Goal: Task Accomplishment & Management: Manage account settings

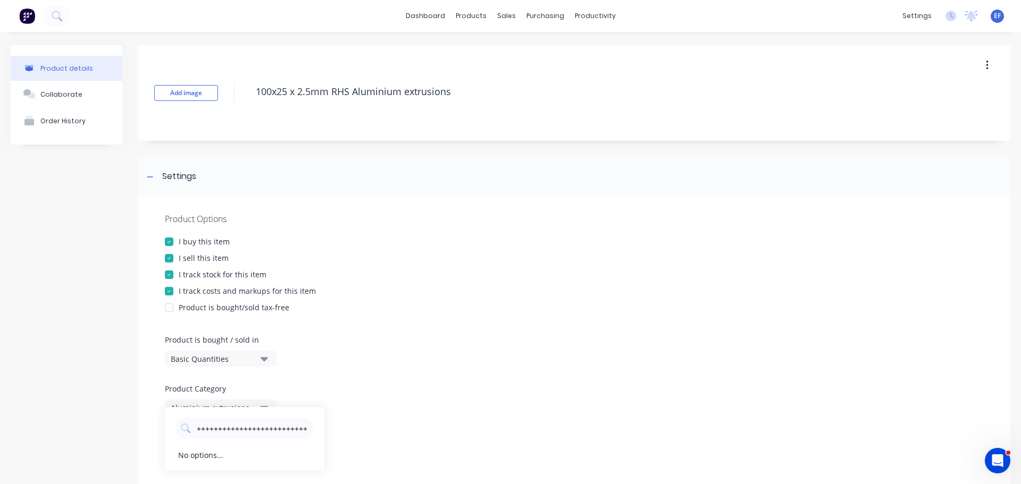
scroll to position [213, 0]
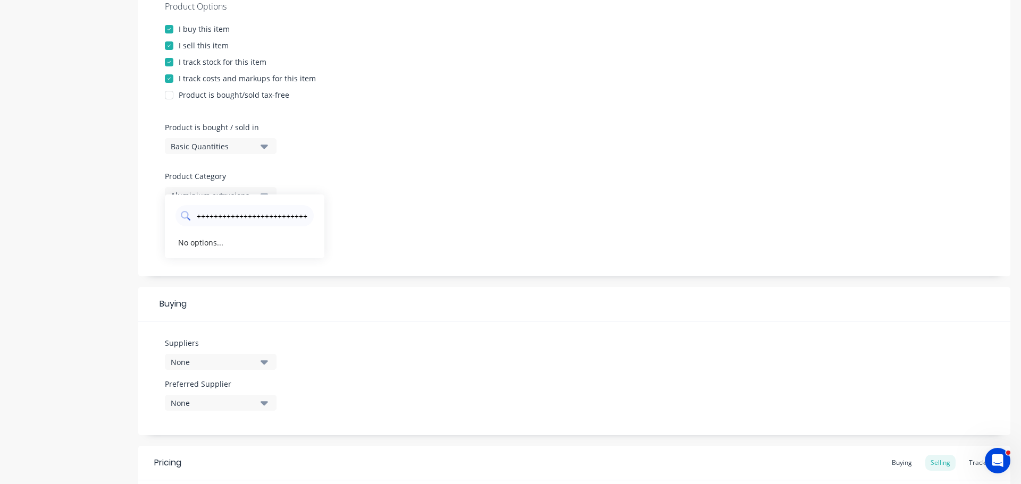
click at [284, 220] on input "+++++++++++++++++++++++++++++++++++++++++++++++++++++++++++++++++++++++++++++++…" at bounding box center [252, 215] width 113 height 21
type input "+++++++++++++++++++++++++++++++++++++++++++++++++++++++++++++++++++++++++++++++…"
click at [284, 220] on input "+++++++++++++++++++++++++++++++++++++++++++++++++++++++++++++++++++++++++++++++…" at bounding box center [252, 215] width 113 height 21
type input "action"
click at [266, 243] on div "Action Aluminium" at bounding box center [250, 242] width 106 height 11
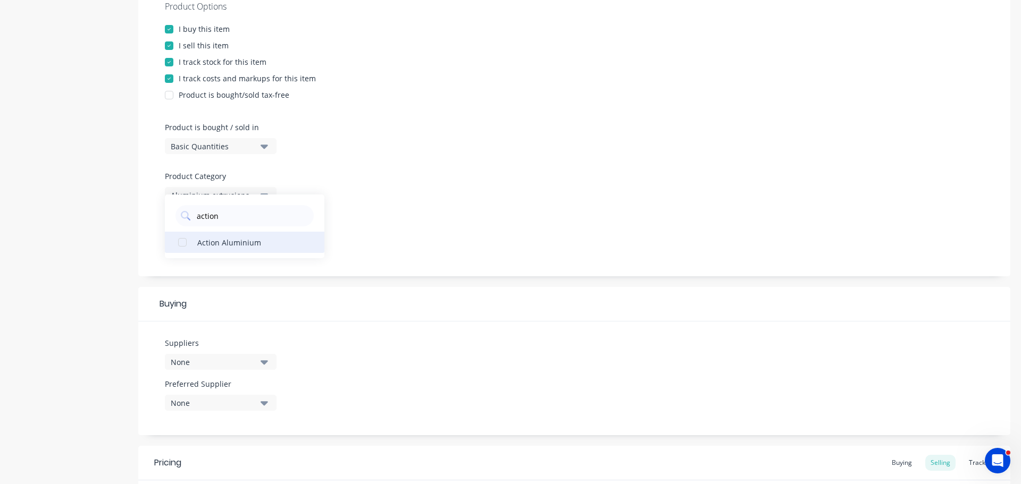
type textarea "x"
click at [258, 217] on input "action" at bounding box center [252, 215] width 113 height 21
type input "a"
type input "vulcan"
click at [229, 242] on div "Vulcan Steel" at bounding box center [250, 242] width 106 height 11
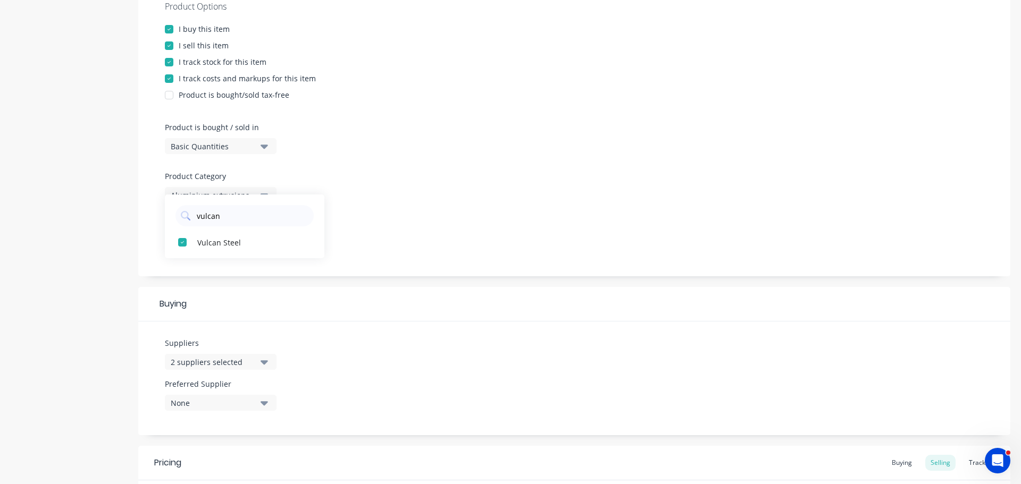
click at [407, 192] on div "Product Options I buy this item I sell this item I track stock for this item I …" at bounding box center [574, 130] width 872 height 292
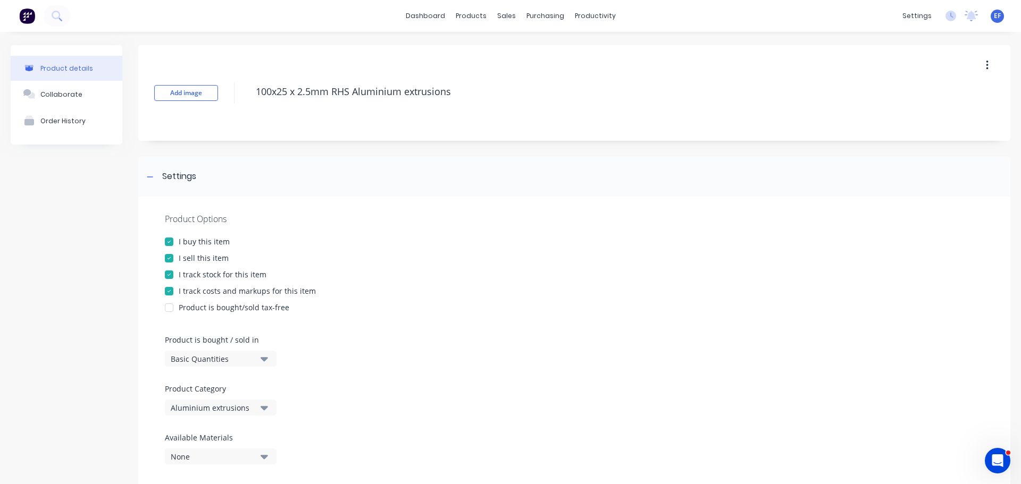
drag, startPoint x: 311, startPoint y: 104, endPoint x: 200, endPoint y: 104, distance: 110.6
click at [200, 104] on div "Add image 100x25 x 2.5mm RHS Aluminium extrusions" at bounding box center [574, 93] width 872 height 96
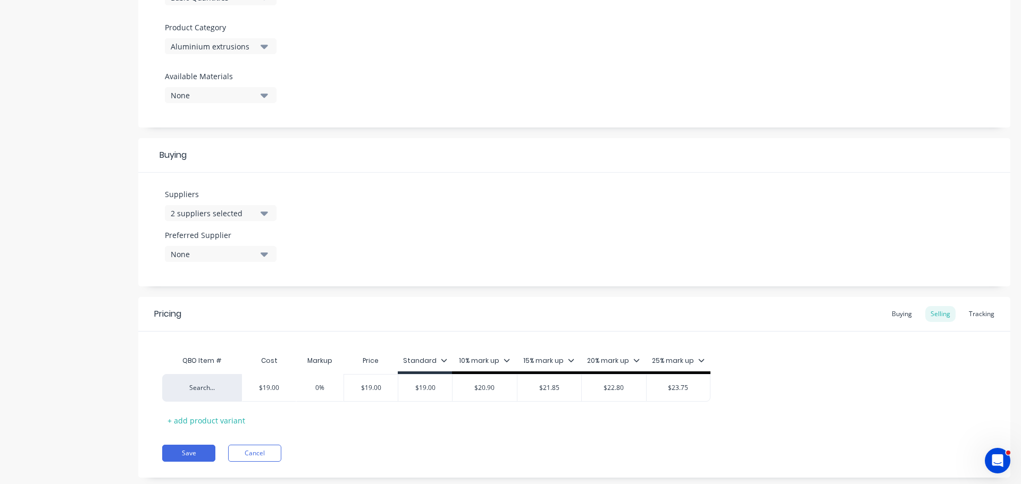
scroll to position [372, 0]
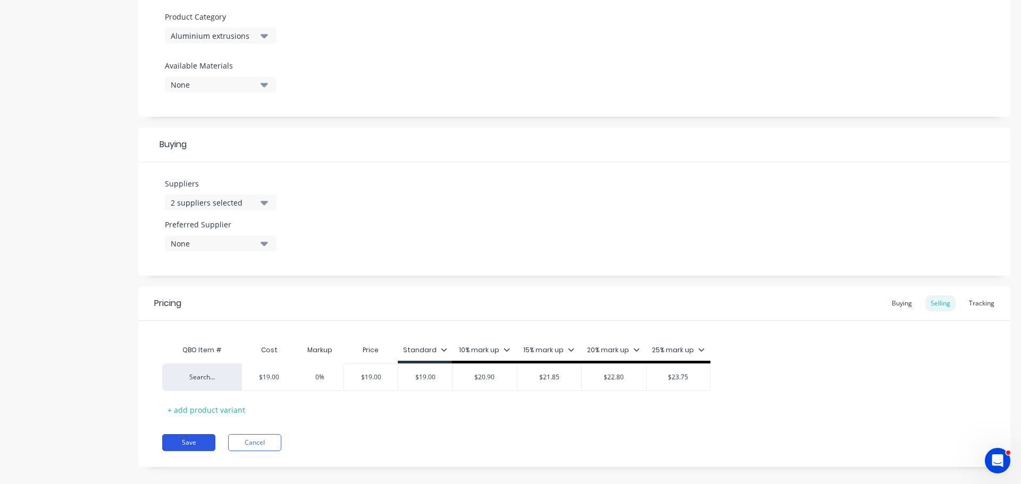
click at [195, 441] on button "Save" at bounding box center [188, 442] width 53 height 17
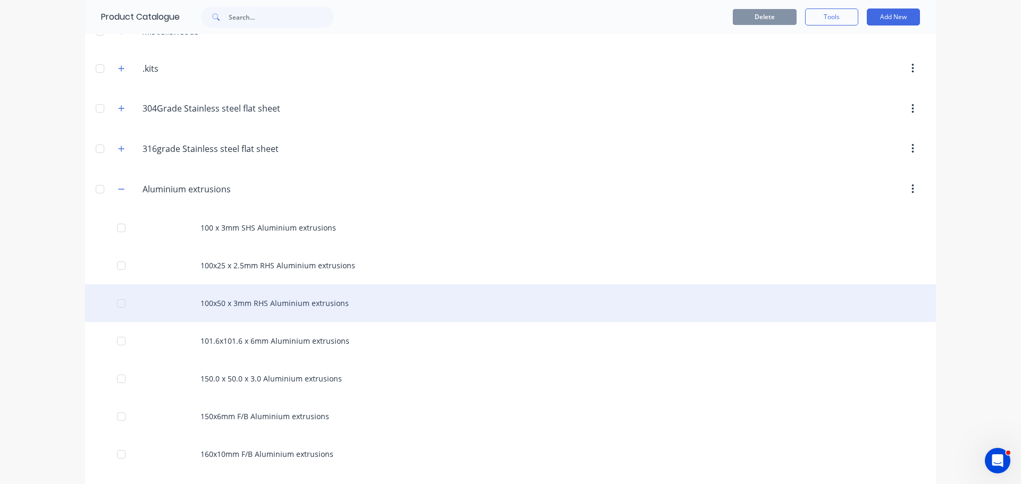
scroll to position [106, 0]
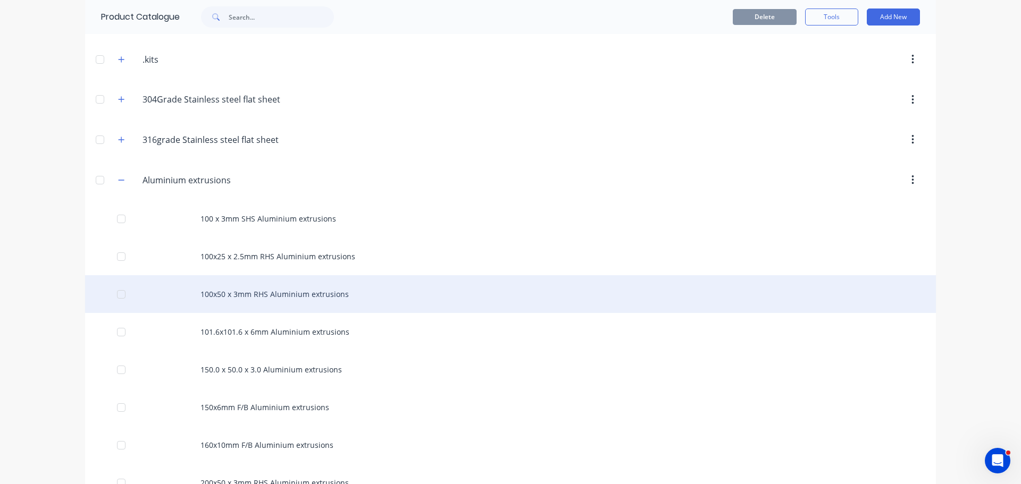
click at [224, 299] on div "100x50 x 3mm RHS Aluminium extrusions" at bounding box center [510, 294] width 851 height 38
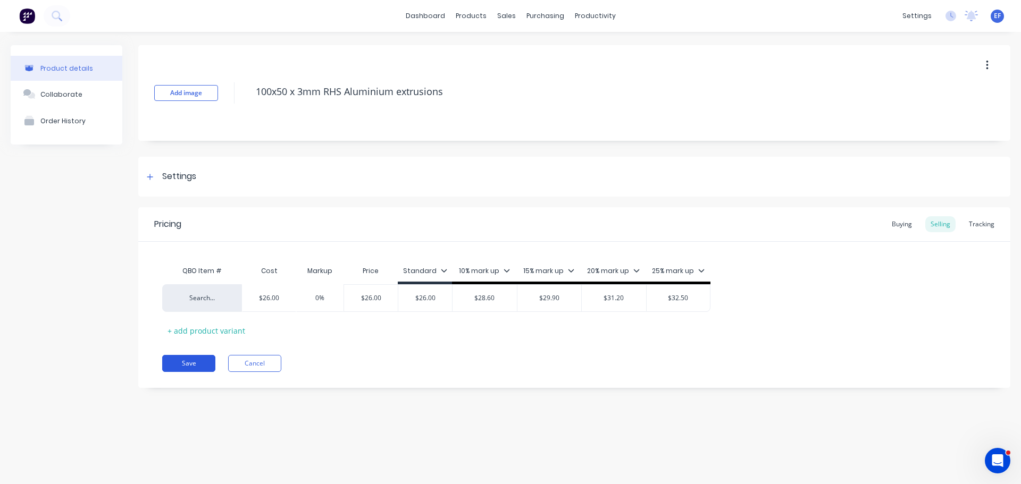
click at [197, 371] on button "Save" at bounding box center [188, 363] width 53 height 17
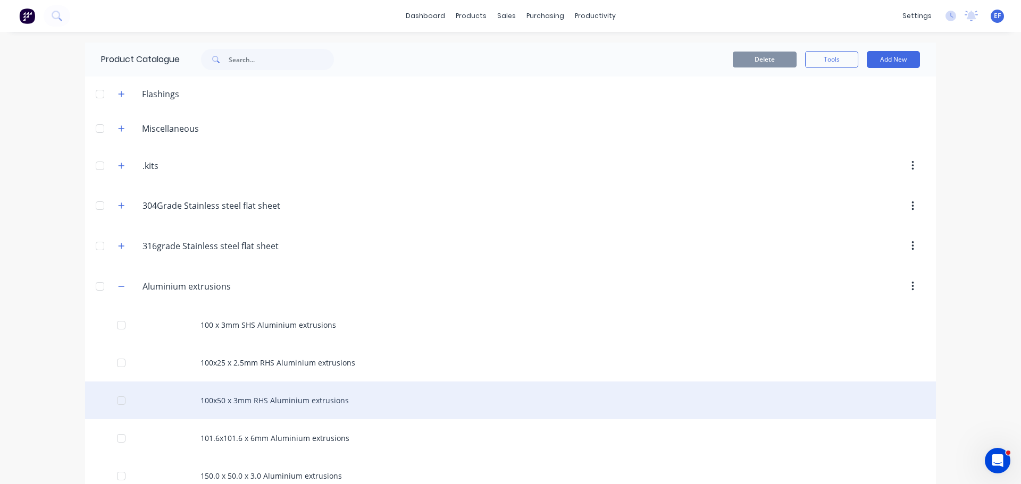
click at [244, 390] on div "100x50 x 3mm RHS Aluminium extrusions" at bounding box center [510, 401] width 851 height 38
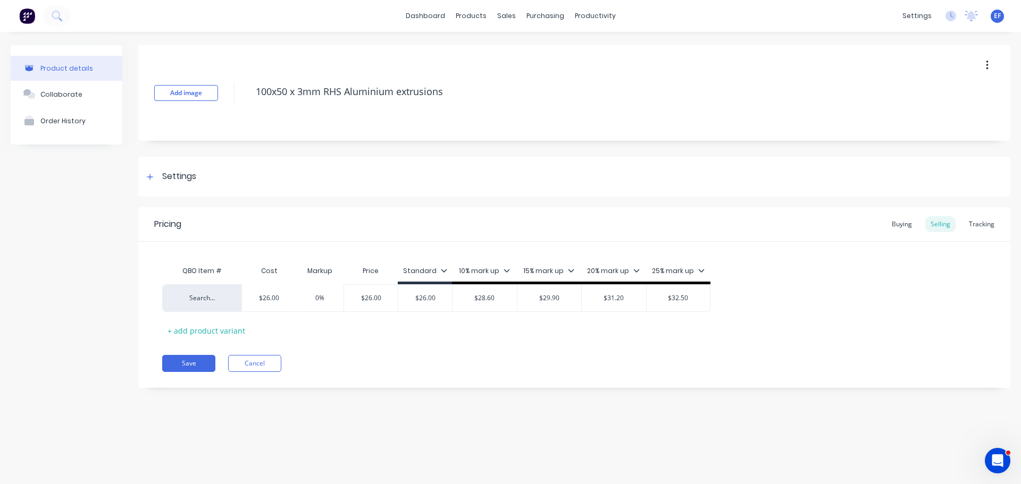
type textarea "x"
click at [169, 175] on div "Settings" at bounding box center [179, 176] width 34 height 13
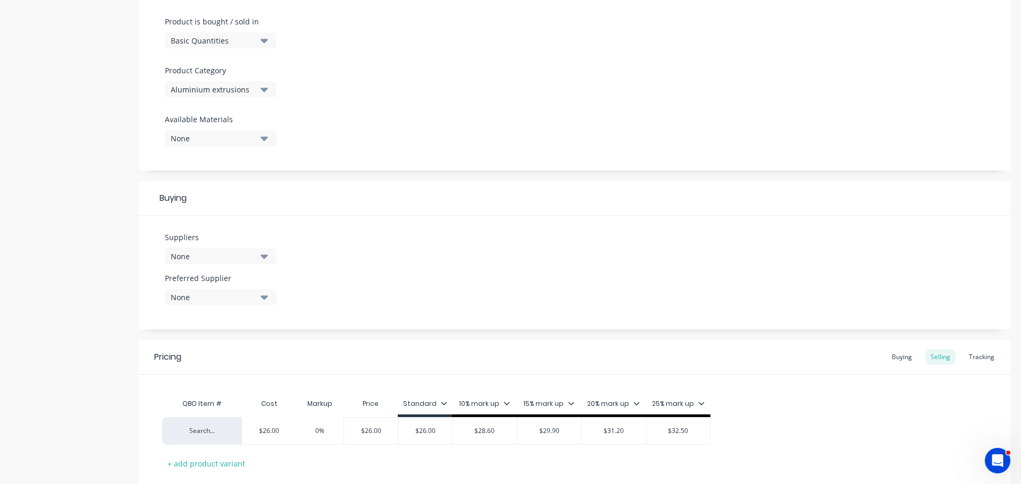
scroll to position [319, 0]
click at [211, 255] on div "None" at bounding box center [213, 255] width 85 height 11
click at [218, 291] on input "text" at bounding box center [252, 287] width 113 height 21
type input "action"
click at [218, 316] on div "Action Aluminium" at bounding box center [250, 313] width 106 height 11
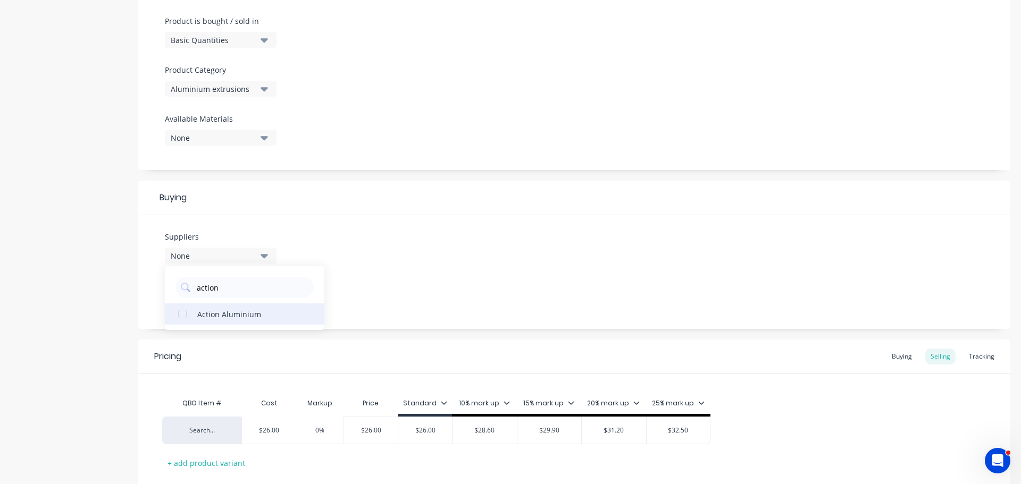
type textarea "x"
click at [228, 291] on input "action" at bounding box center [252, 287] width 113 height 21
type input "a"
type input "vulcan"
click at [218, 325] on div "vulcan Vulcan Steel" at bounding box center [244, 298] width 159 height 64
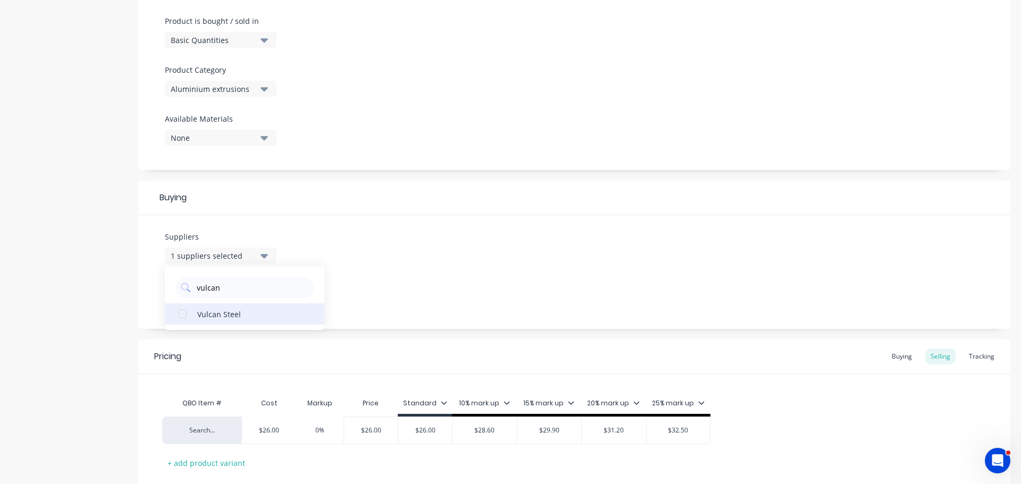
click at [170, 316] on button "Vulcan Steel" at bounding box center [244, 314] width 159 height 21
click at [423, 271] on div "Suppliers 2 suppliers selected vulcan Vulcan Steel Preferred Supplier None" at bounding box center [574, 272] width 872 height 114
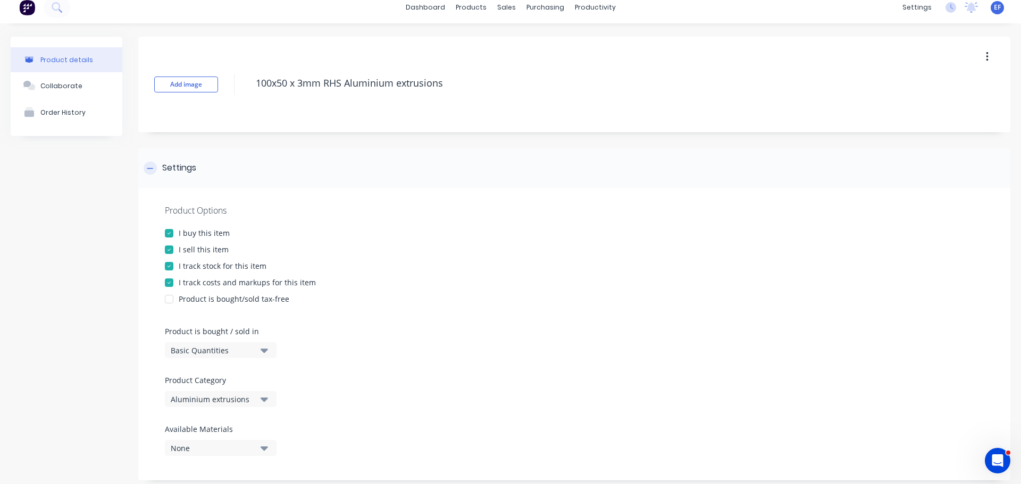
scroll to position [0, 0]
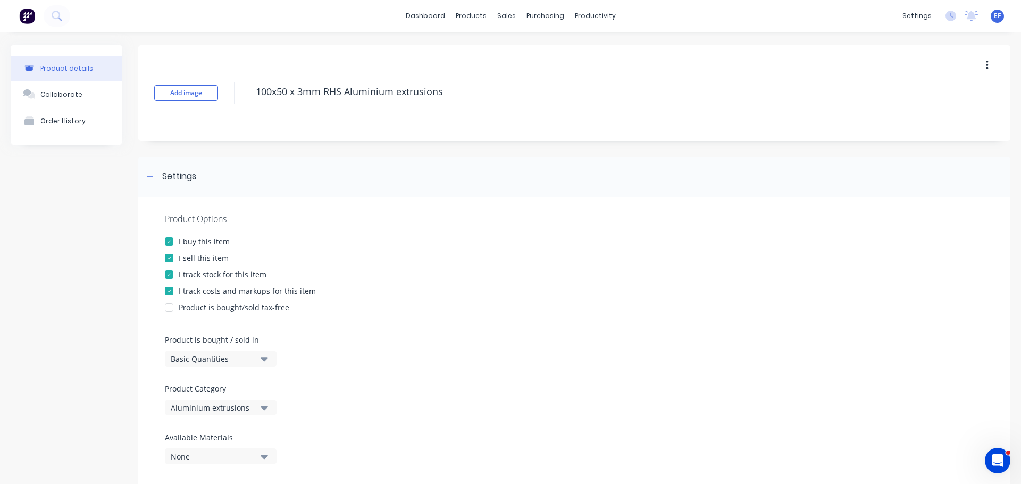
drag, startPoint x: 457, startPoint y: 96, endPoint x: 193, endPoint y: 123, distance: 265.1
click at [193, 123] on div "Add image 100x50 x 3mm RHS Aluminium extrusions" at bounding box center [574, 93] width 872 height 96
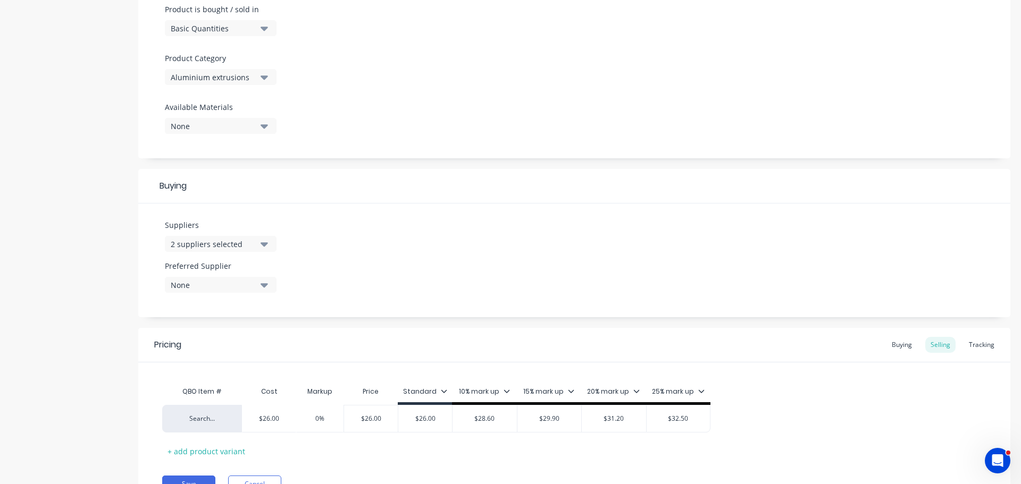
scroll to position [384, 0]
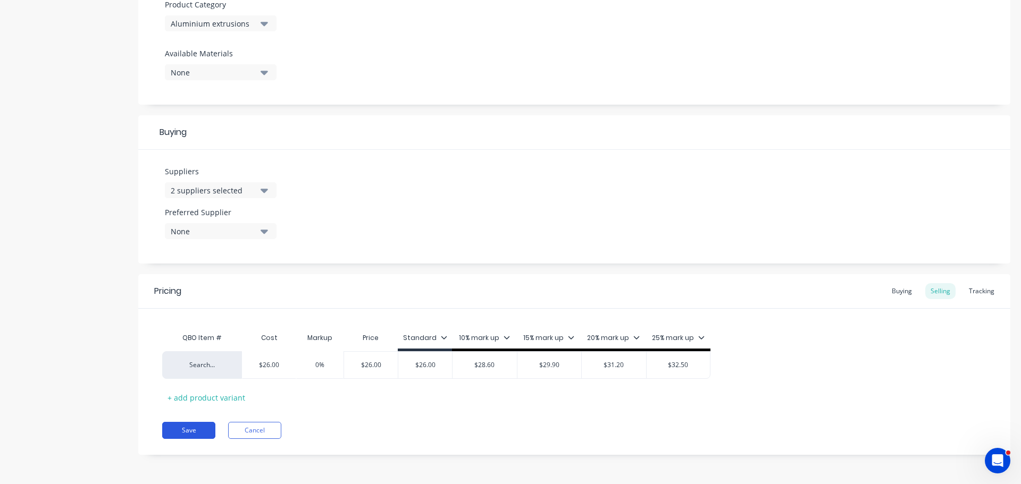
click at [177, 432] on button "Save" at bounding box center [188, 430] width 53 height 17
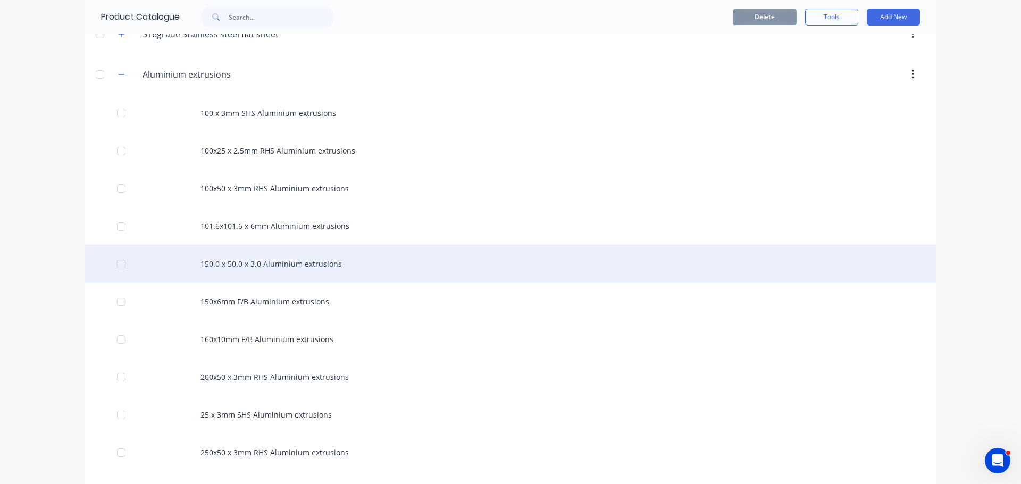
scroll to position [213, 0]
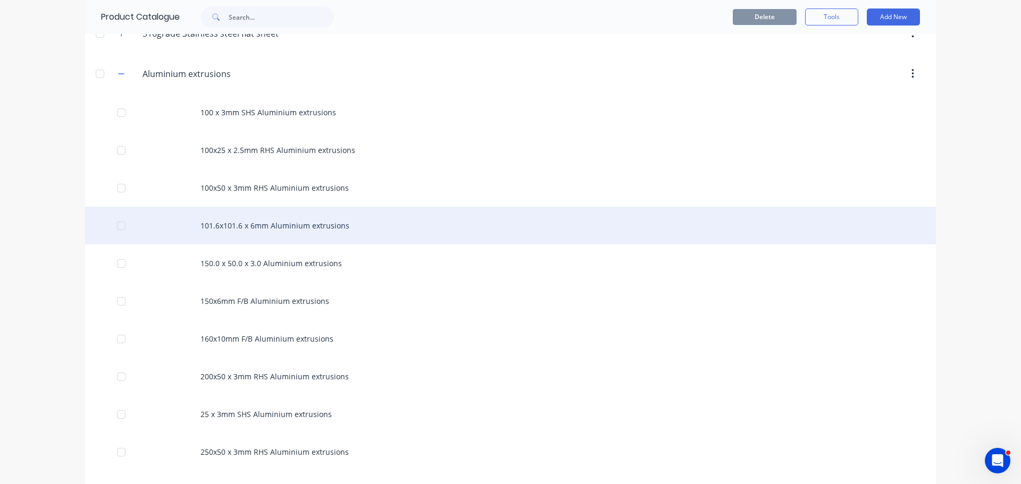
click at [299, 229] on div "101.6x101.6 x 6mm Aluminium extrusions" at bounding box center [510, 226] width 851 height 38
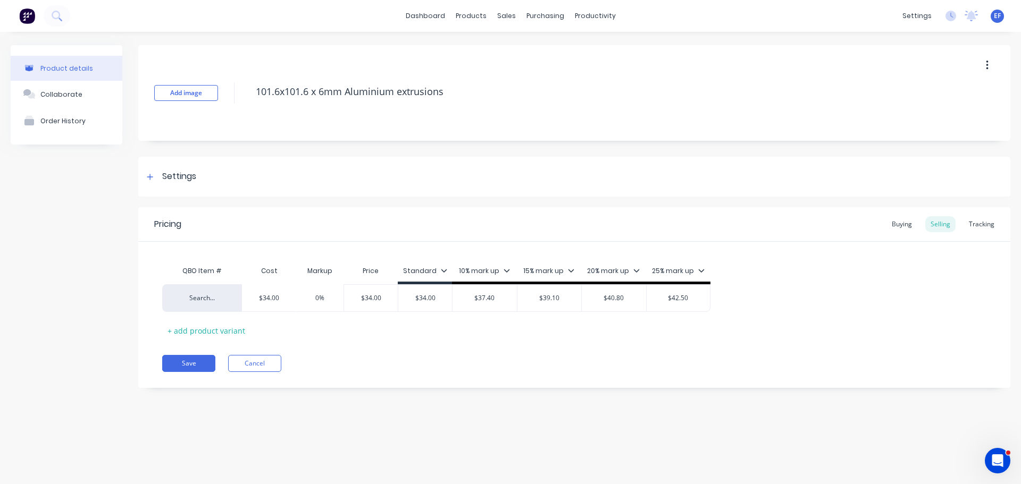
drag, startPoint x: 450, startPoint y: 90, endPoint x: 222, endPoint y: 115, distance: 229.5
click at [222, 115] on div "Add image 101.6x101.6 x 6mm Aluminium extrusions" at bounding box center [574, 93] width 872 height 96
type textarea "x"
click at [169, 172] on div "Settings" at bounding box center [179, 176] width 34 height 13
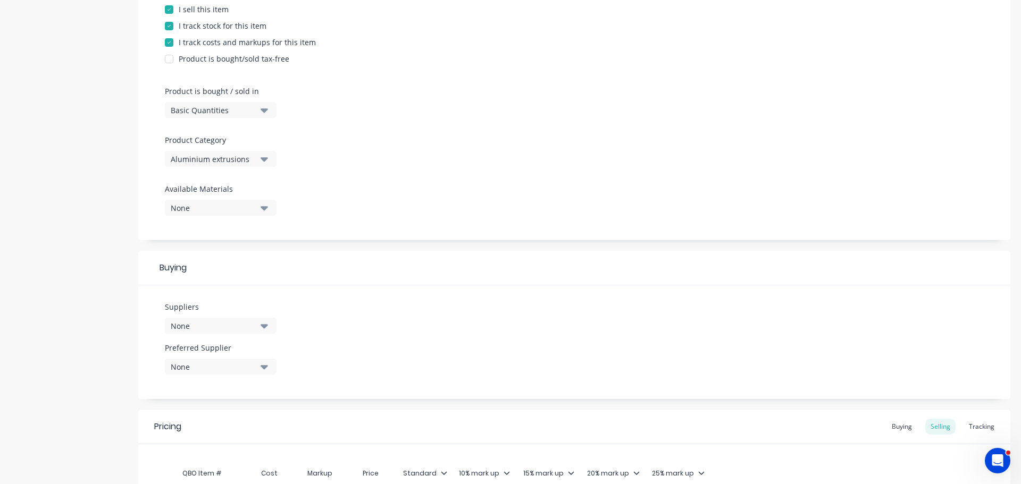
scroll to position [266, 0]
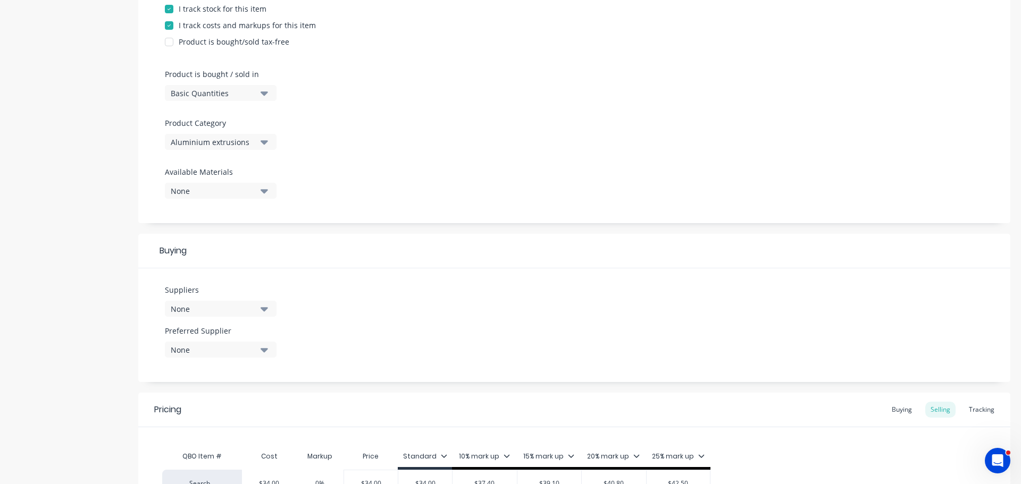
click at [197, 312] on div "None" at bounding box center [213, 309] width 85 height 11
click at [214, 332] on input "text" at bounding box center [252, 340] width 113 height 21
type input "vulcan"
click at [224, 368] on div "Vulcan Steel" at bounding box center [250, 366] width 106 height 11
type textarea "x"
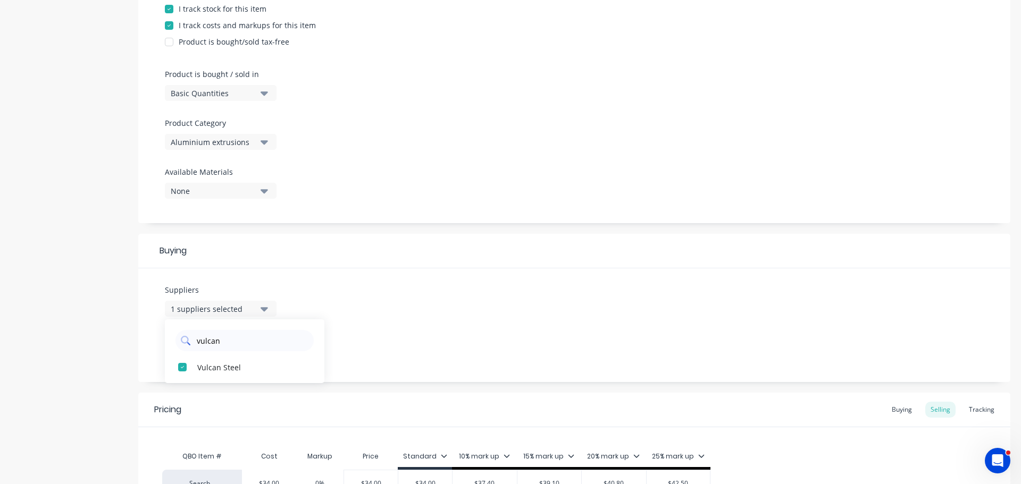
click at [240, 343] on input "vulcan" at bounding box center [252, 340] width 113 height 21
type input "v"
type input "s"
type input "action"
click at [237, 363] on div "Action Aluminium" at bounding box center [250, 366] width 106 height 11
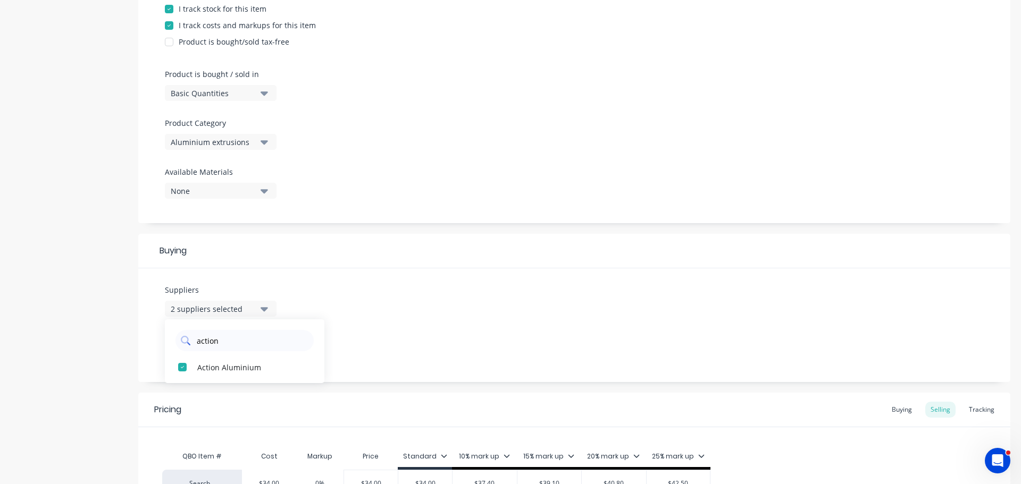
click at [241, 338] on input "action" at bounding box center [252, 340] width 113 height 21
click at [396, 323] on div "Suppliers 2 suppliers selected action Action Aluminium Preferred Supplier None" at bounding box center [574, 325] width 872 height 114
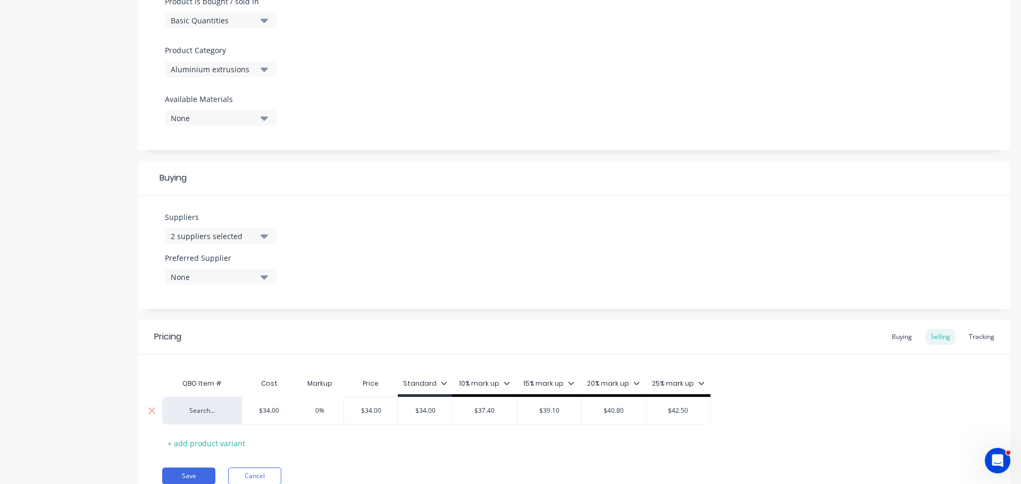
scroll to position [384, 0]
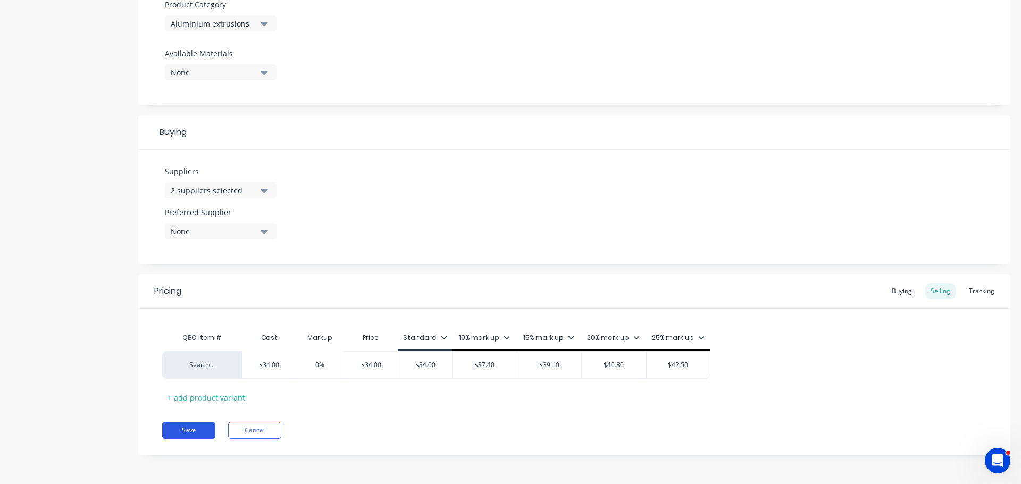
click at [209, 430] on button "Save" at bounding box center [188, 430] width 53 height 17
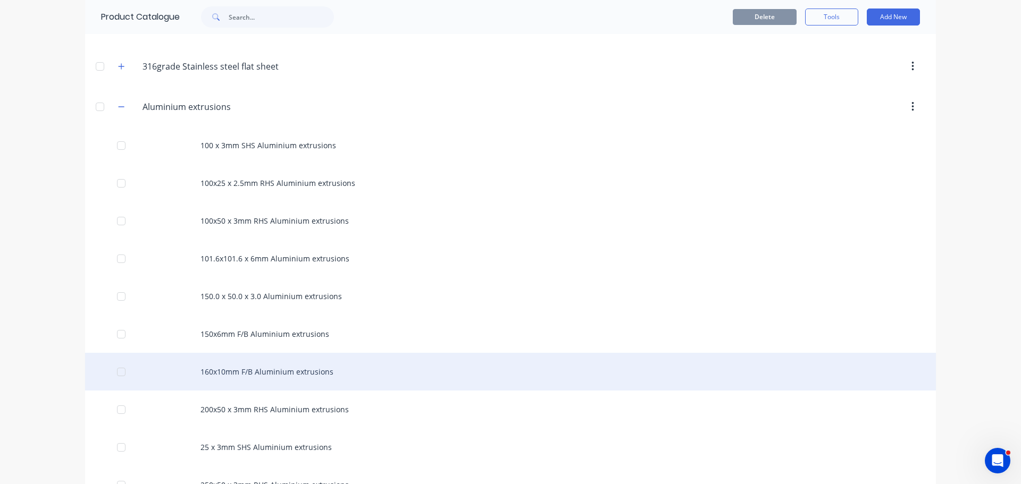
scroll to position [213, 0]
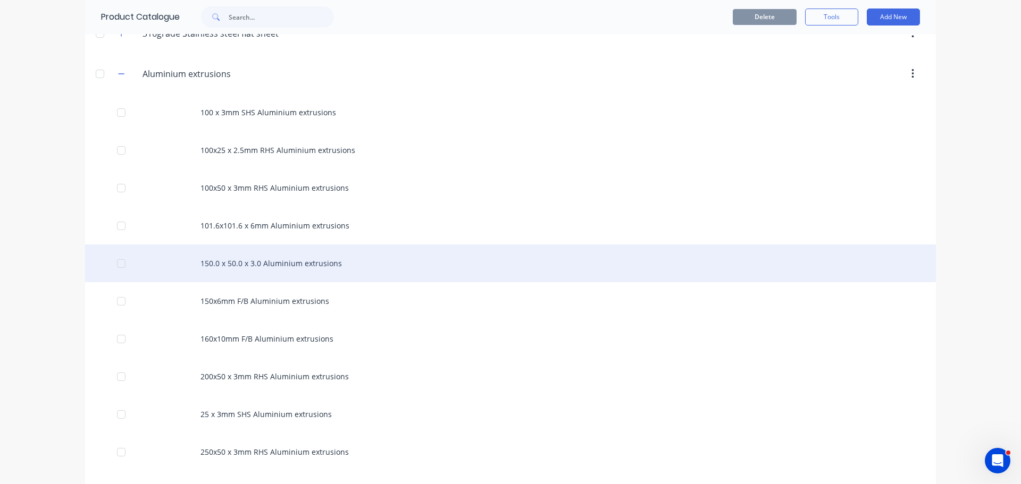
click at [231, 270] on div "150.0 x 50.0 x 3.0 Aluminium extrusions" at bounding box center [510, 264] width 851 height 38
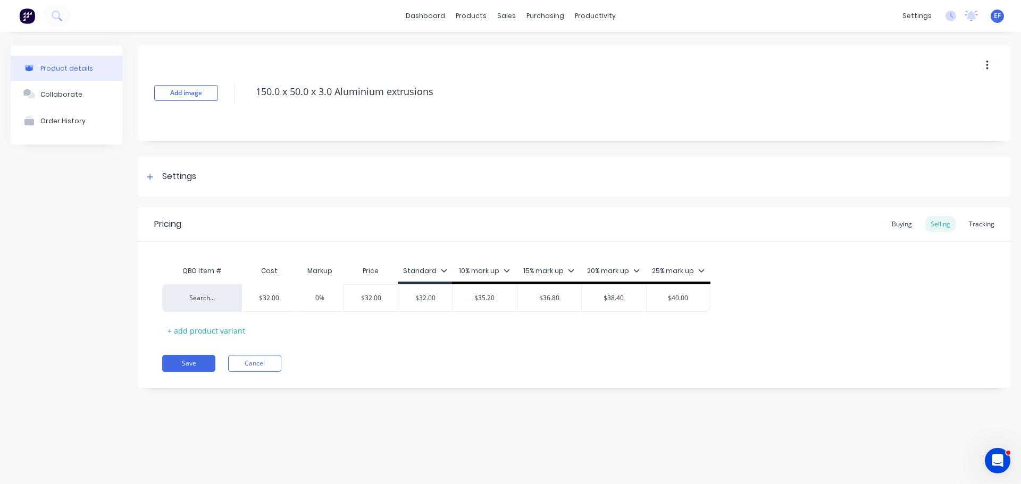
type textarea "x"
click at [166, 182] on div "Settings" at bounding box center [179, 176] width 34 height 13
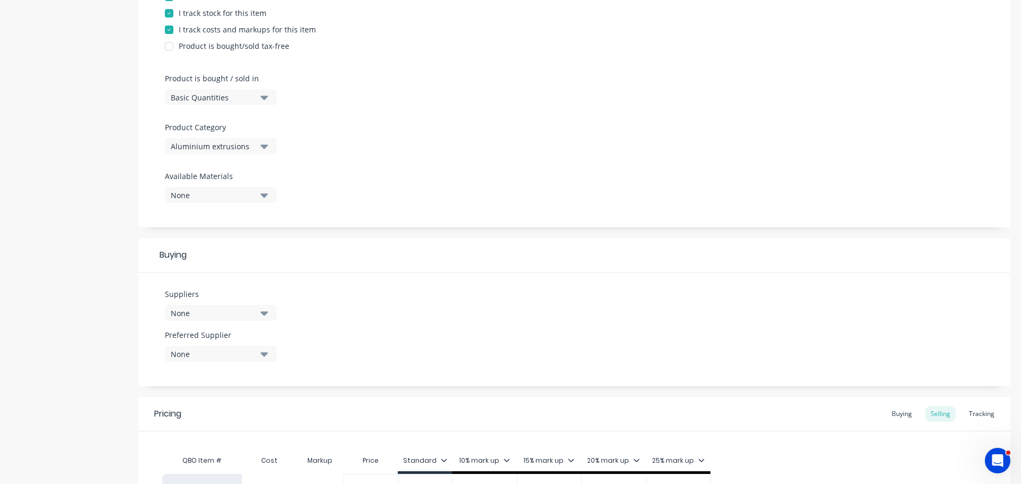
scroll to position [266, 0]
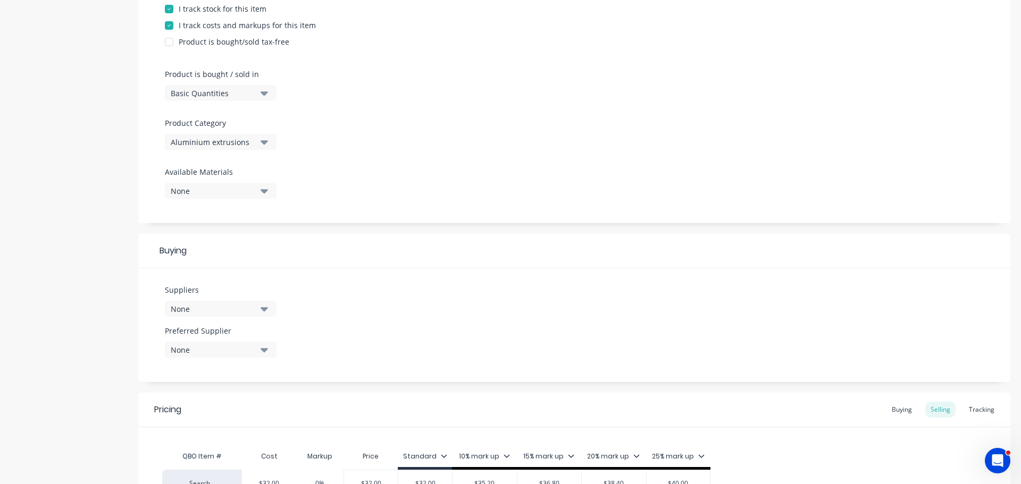
click at [207, 313] on div "None" at bounding box center [213, 309] width 85 height 11
click at [223, 344] on input "text" at bounding box center [252, 340] width 113 height 21
type input "vulcan"
click at [229, 367] on div "Vulcan Steel" at bounding box center [250, 366] width 106 height 11
type textarea "x"
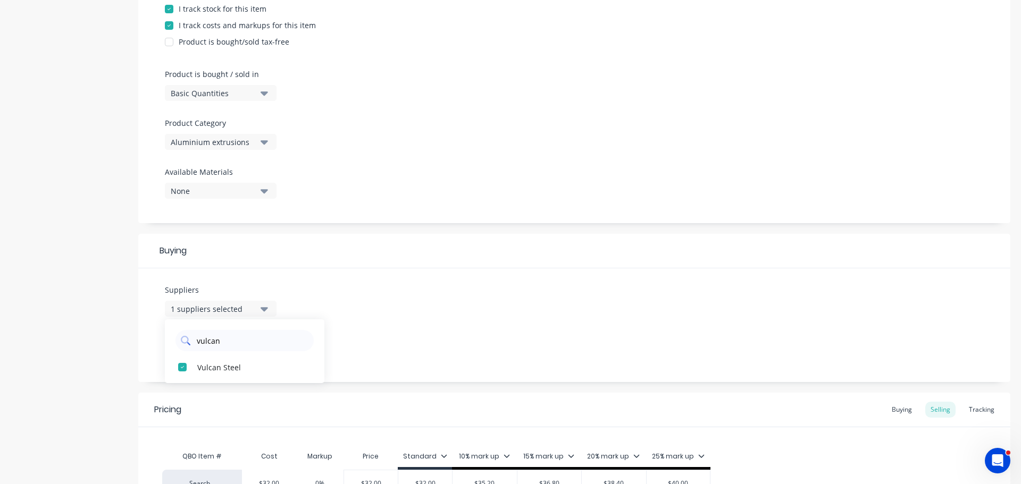
click at [248, 335] on input "vulcan" at bounding box center [252, 340] width 113 height 21
drag, startPoint x: 218, startPoint y: 342, endPoint x: 168, endPoint y: 345, distance: 50.0
click at [168, 345] on div "vulcan" at bounding box center [244, 338] width 159 height 27
type input "action"
click at [214, 370] on div "Action Aluminium" at bounding box center [250, 366] width 106 height 11
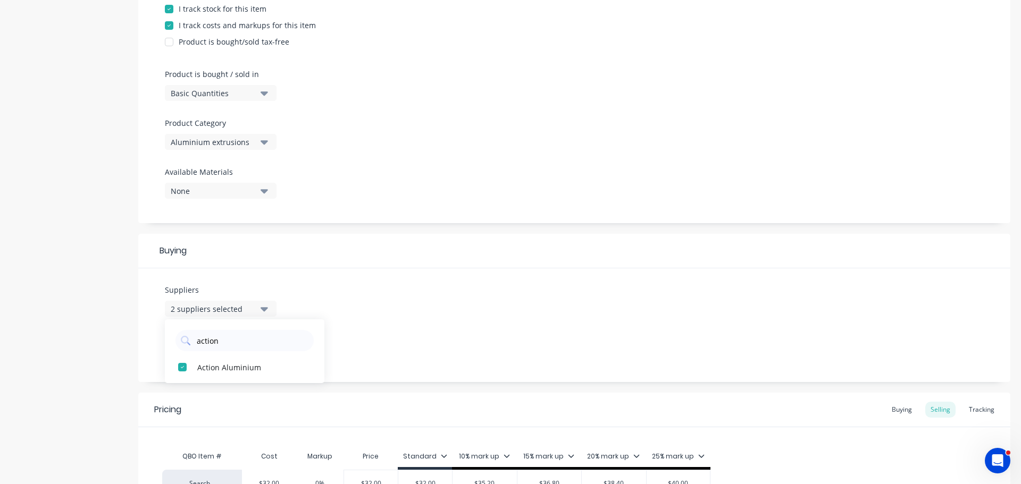
click at [402, 293] on div "Suppliers 2 suppliers selected action Action Aluminium Preferred Supplier None" at bounding box center [574, 325] width 872 height 114
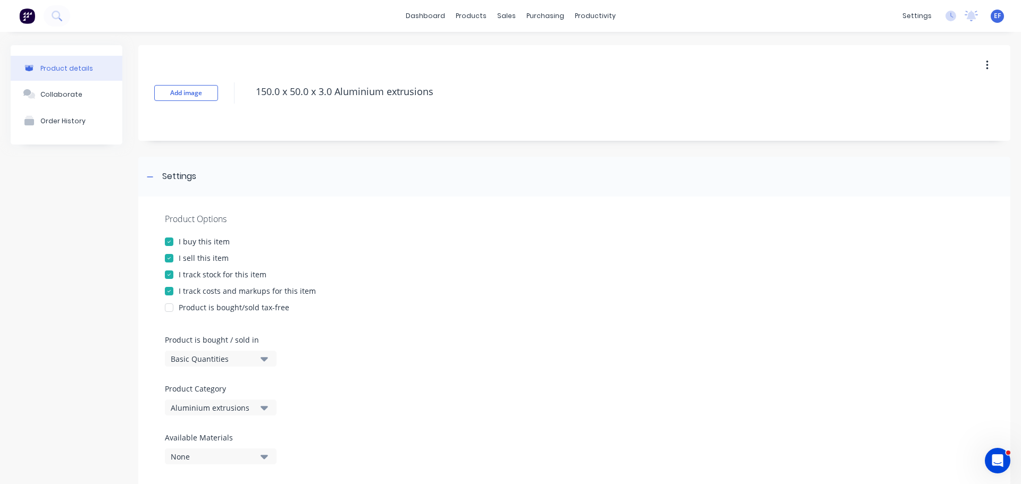
drag, startPoint x: 392, startPoint y: 113, endPoint x: 250, endPoint y: 125, distance: 142.5
click at [250, 125] on div "Add image 150.0 x 50.0 x 3.0 Aluminium extrusions" at bounding box center [574, 93] width 872 height 96
click at [158, 178] on div "Settings" at bounding box center [170, 176] width 53 height 13
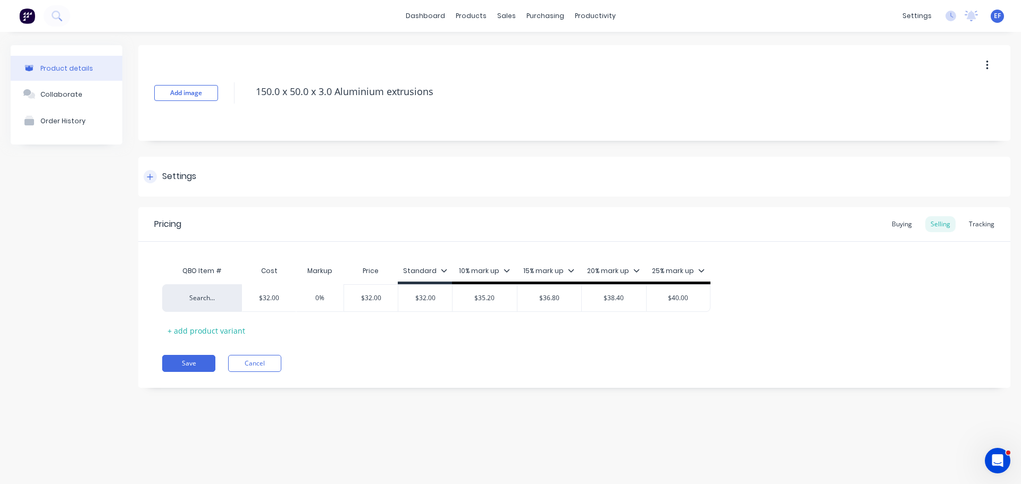
click at [174, 176] on div "Settings" at bounding box center [179, 176] width 34 height 13
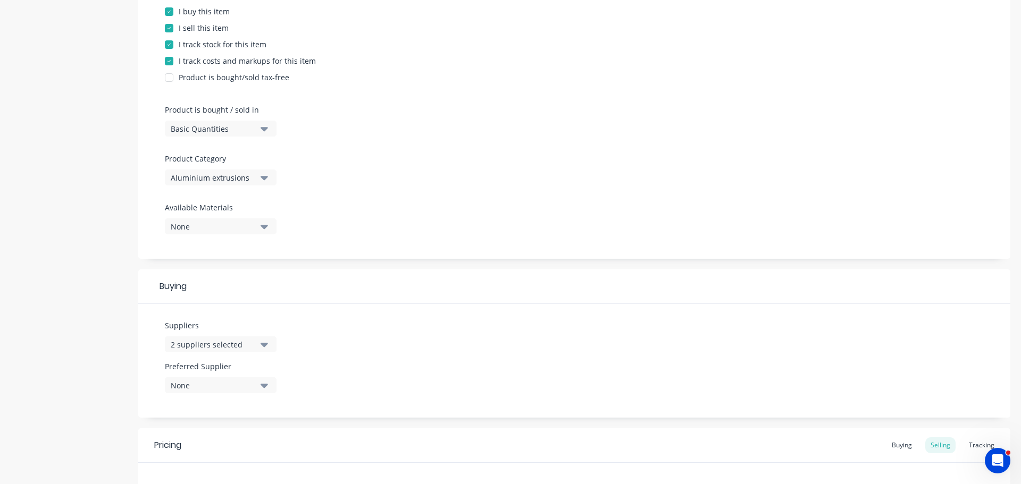
scroll to position [266, 0]
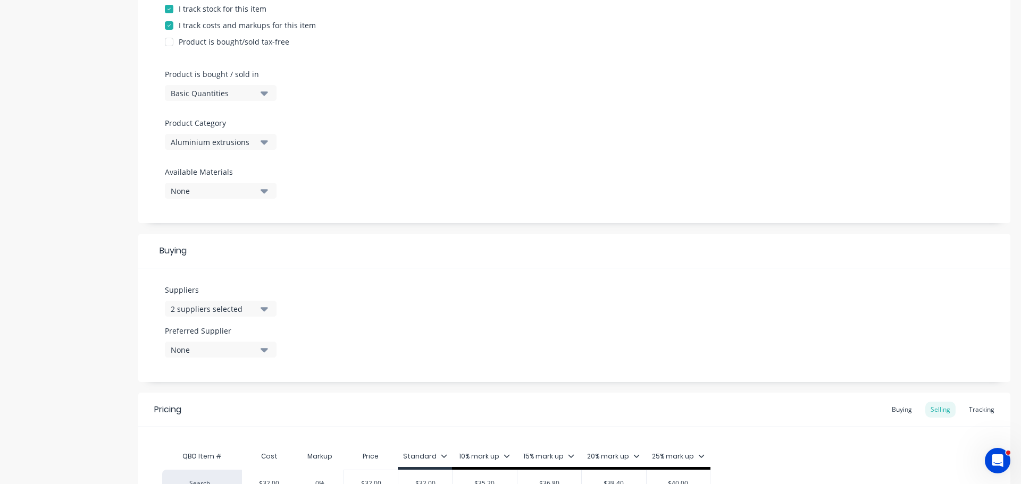
click at [188, 305] on div "2 suppliers selected" at bounding box center [213, 309] width 85 height 11
click at [189, 305] on div "2 suppliers selected" at bounding box center [213, 309] width 85 height 11
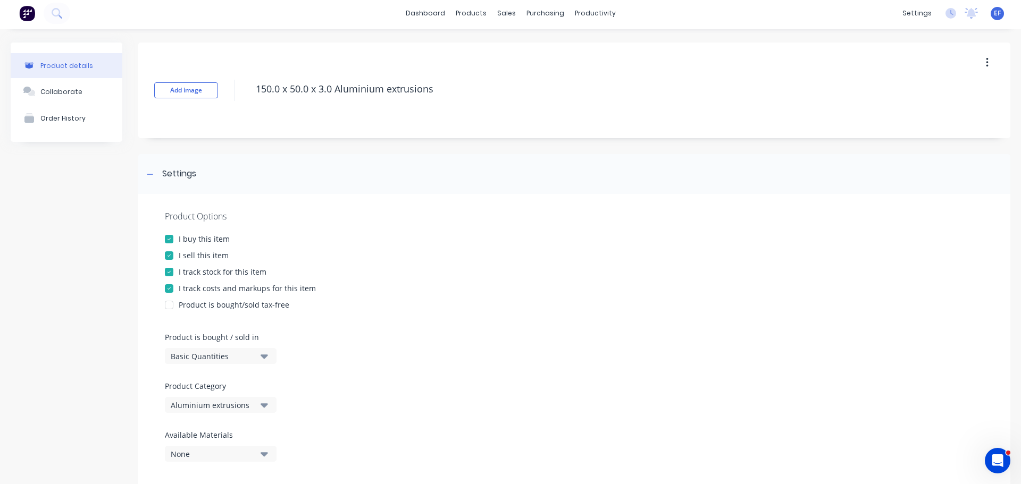
scroll to position [0, 0]
click at [151, 181] on div at bounding box center [150, 176] width 13 height 13
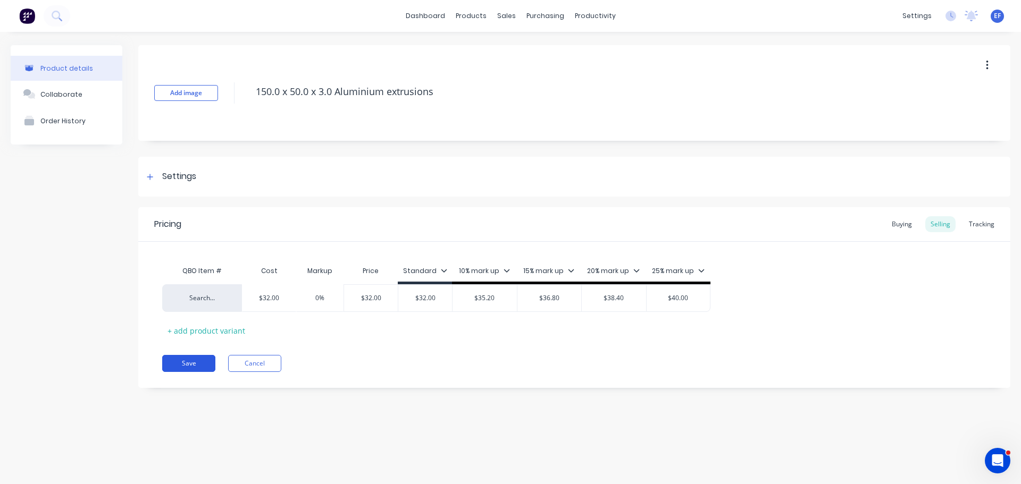
click at [191, 363] on button "Save" at bounding box center [188, 363] width 53 height 17
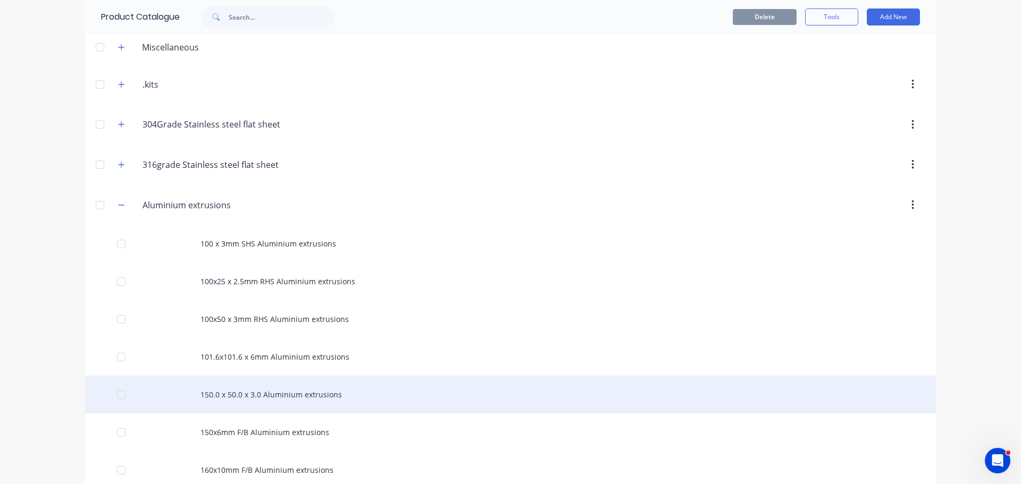
scroll to position [266, 0]
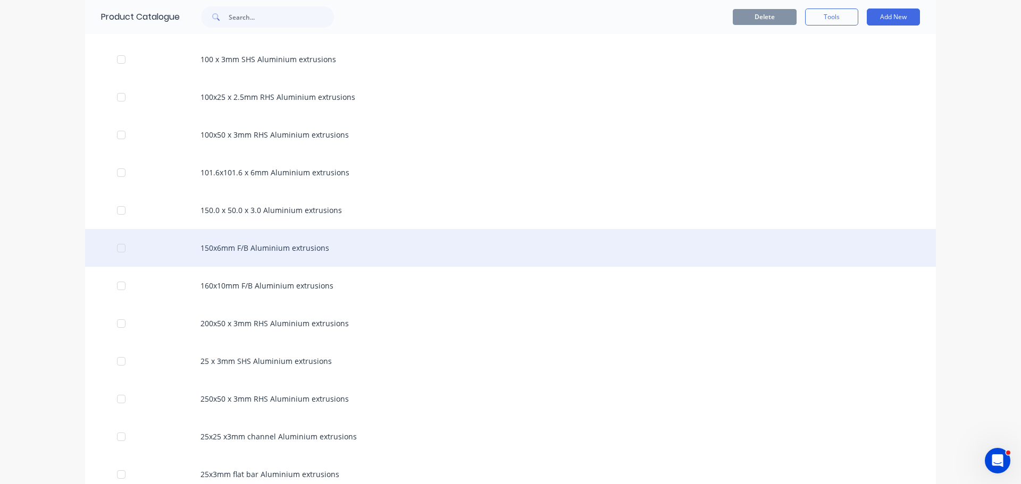
click at [271, 248] on div "150x6mm F/B Aluminium extrusions" at bounding box center [510, 248] width 851 height 38
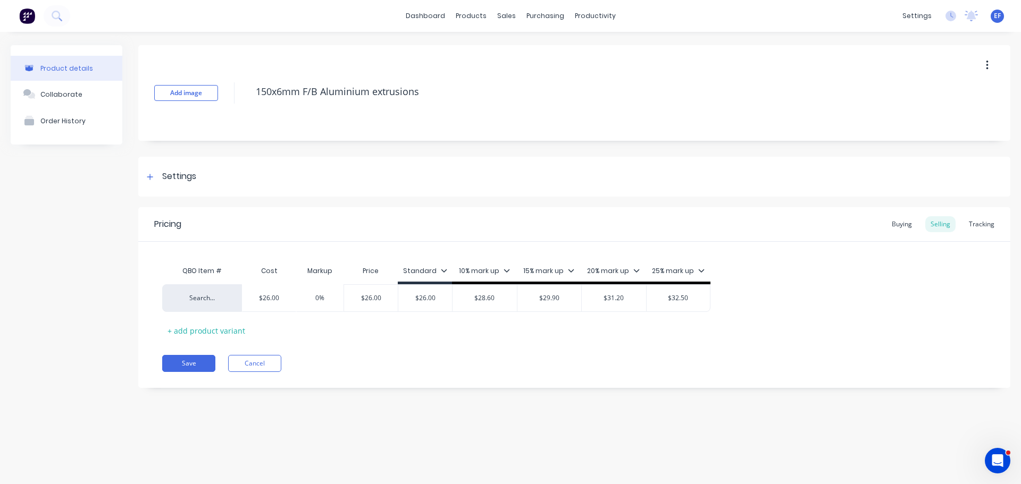
drag, startPoint x: 418, startPoint y: 90, endPoint x: 242, endPoint y: 104, distance: 176.5
click at [242, 104] on div "Add image 150x6mm F/B Aluminium extrusions" at bounding box center [574, 93] width 872 height 96
type textarea "x"
click at [166, 179] on div "Settings" at bounding box center [179, 176] width 34 height 13
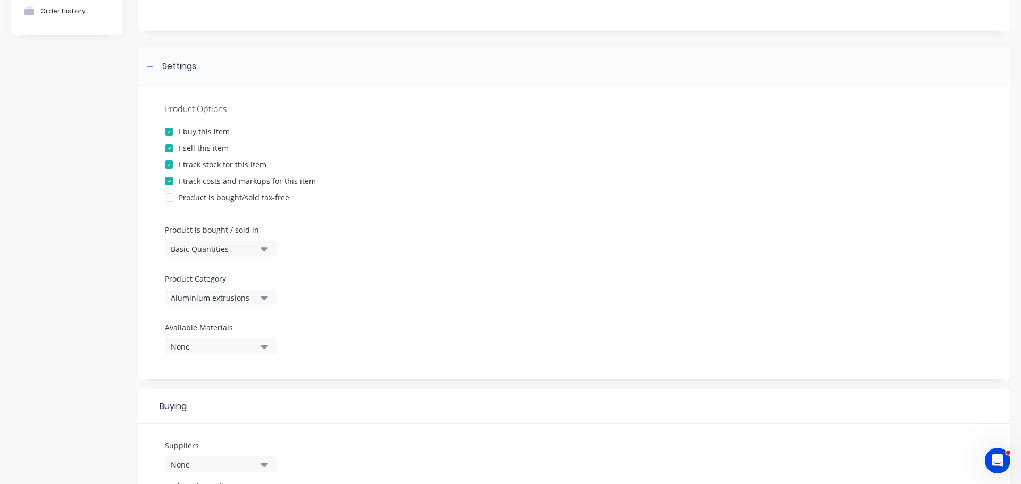
scroll to position [319, 0]
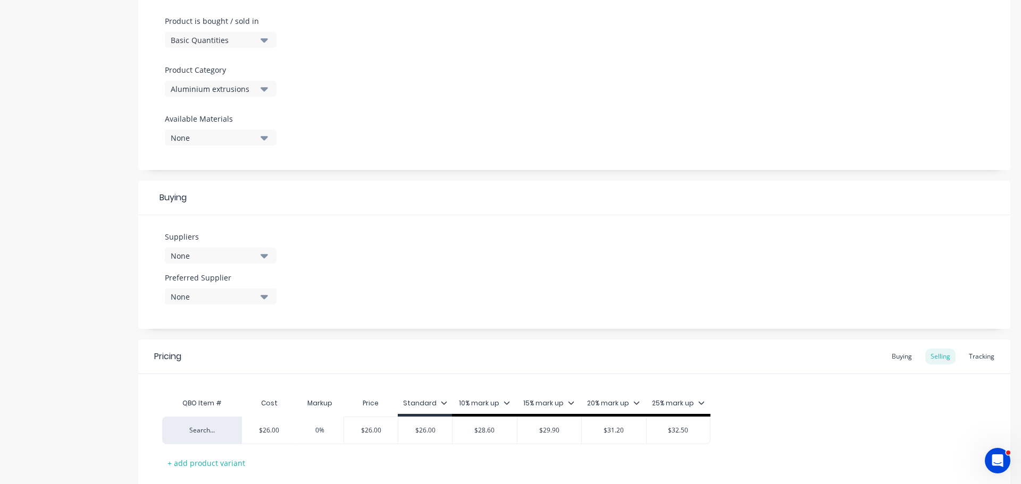
click at [204, 253] on div "None" at bounding box center [213, 255] width 85 height 11
click at [231, 292] on input "text" at bounding box center [252, 287] width 113 height 21
type input "action"
click at [241, 321] on button "Action Aluminium" at bounding box center [244, 314] width 159 height 21
type textarea "x"
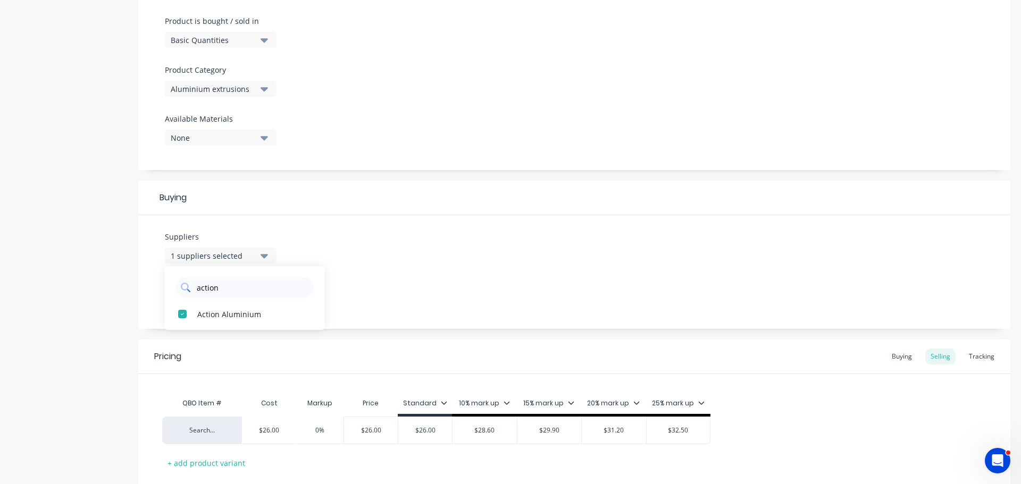
click at [247, 290] on input "action" at bounding box center [252, 287] width 113 height 21
drag, startPoint x: 247, startPoint y: 290, endPoint x: 180, endPoint y: 290, distance: 67.0
click at [180, 290] on div "action" at bounding box center [244, 287] width 138 height 21
type input "vulcan"
click at [224, 307] on button "Vulcan Steel" at bounding box center [244, 314] width 159 height 21
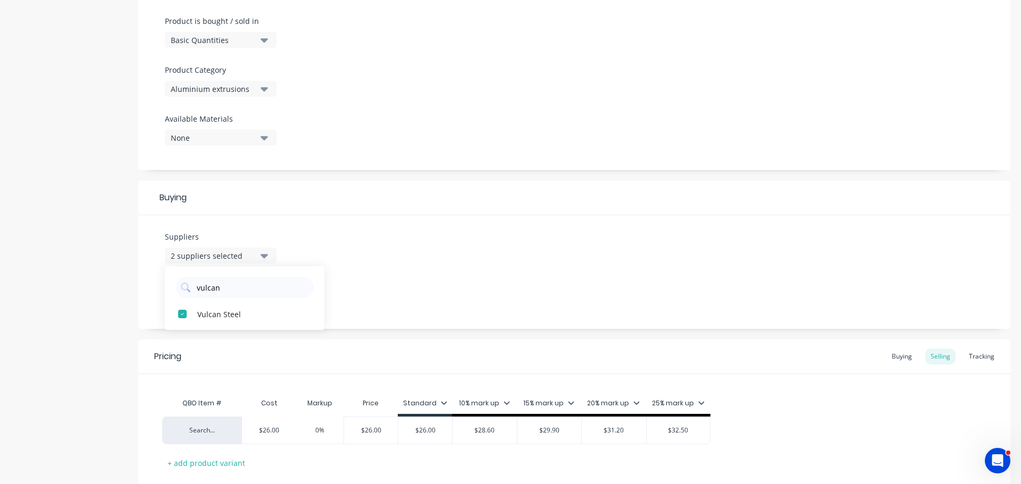
click at [409, 252] on div "Suppliers 2 suppliers selected vulcan Vulcan Steel Preferred Supplier None" at bounding box center [574, 272] width 872 height 114
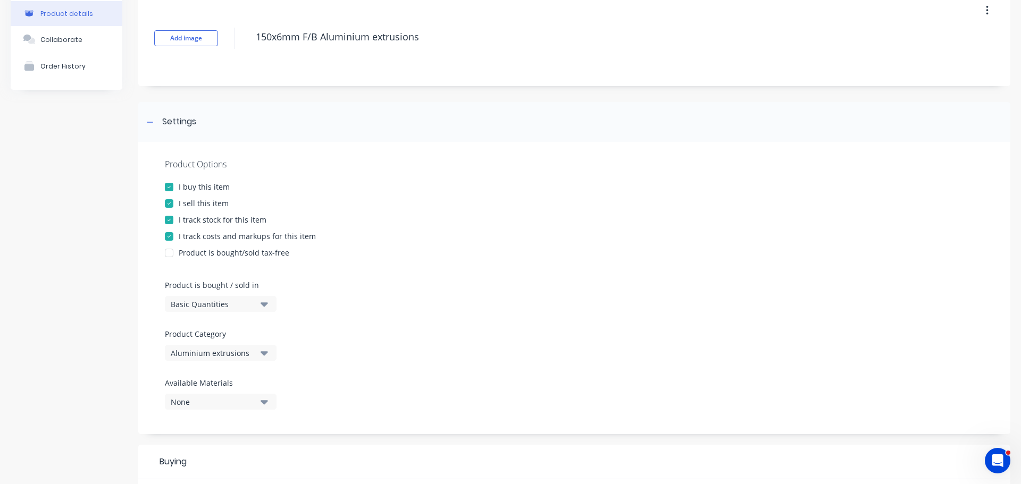
scroll to position [0, 0]
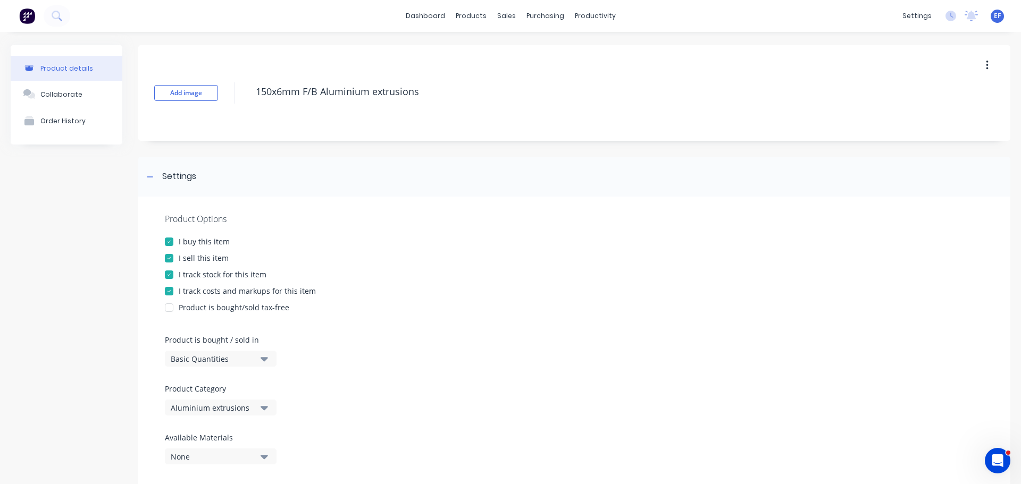
drag, startPoint x: 467, startPoint y: 93, endPoint x: 246, endPoint y: 112, distance: 222.0
click at [246, 112] on div "Add image 150x6mm F/B Aluminium extrusions" at bounding box center [574, 93] width 872 height 96
drag, startPoint x: 186, startPoint y: 175, endPoint x: 231, endPoint y: 167, distance: 46.4
click at [186, 175] on div "Settings" at bounding box center [179, 176] width 34 height 13
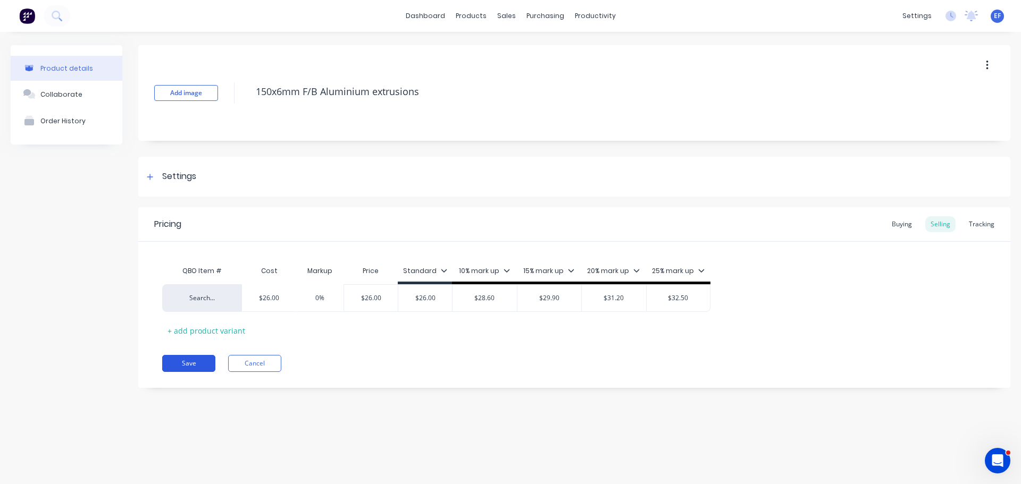
click at [173, 363] on button "Save" at bounding box center [188, 363] width 53 height 17
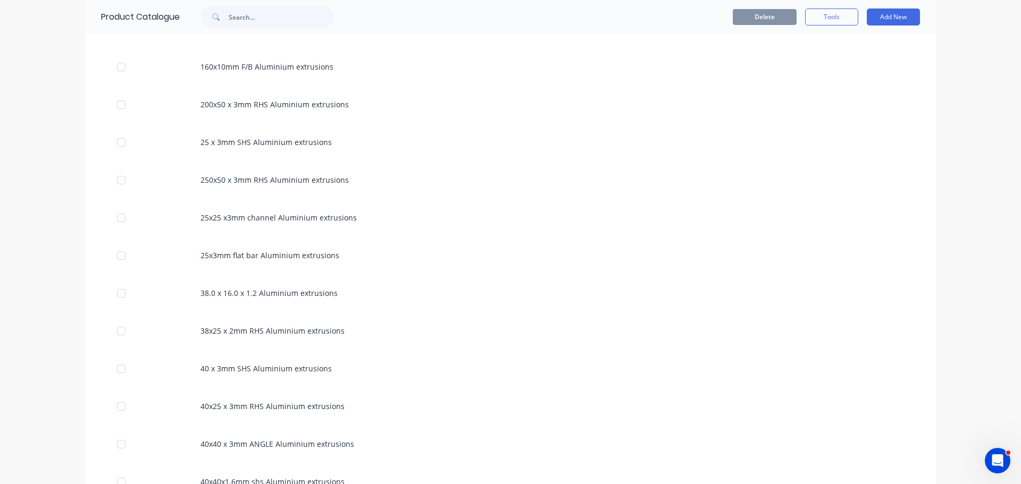
scroll to position [325, 0]
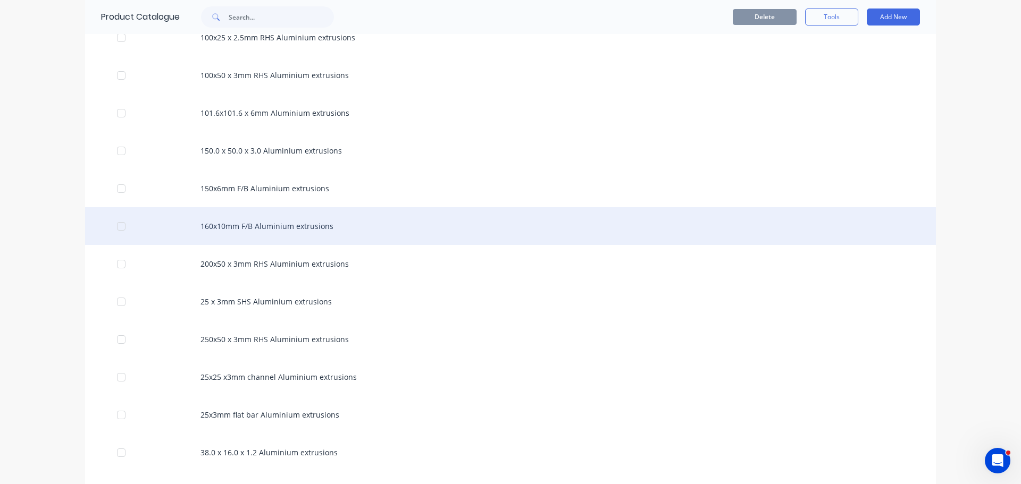
click at [300, 231] on div "160x10mm F/B Aluminium extrusions" at bounding box center [510, 226] width 851 height 38
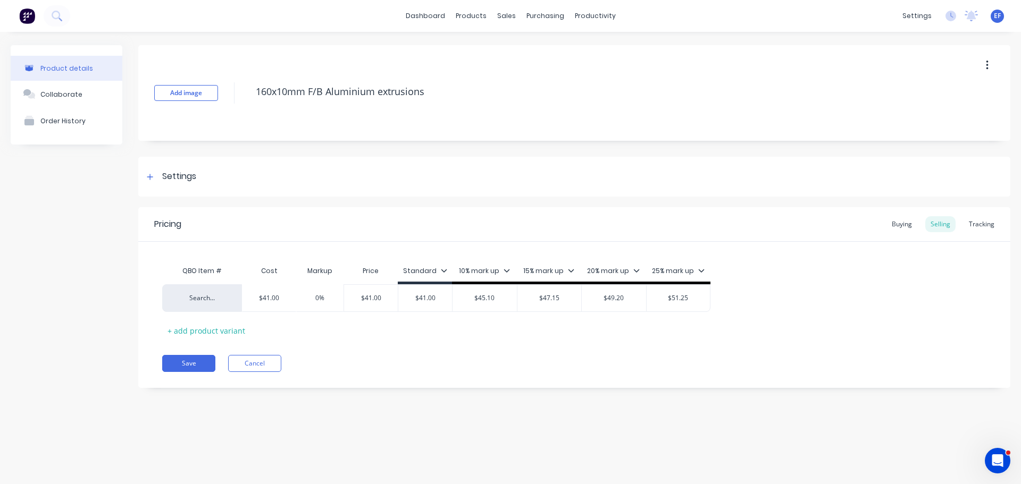
type textarea "x"
click at [178, 183] on div "Settings" at bounding box center [179, 176] width 34 height 13
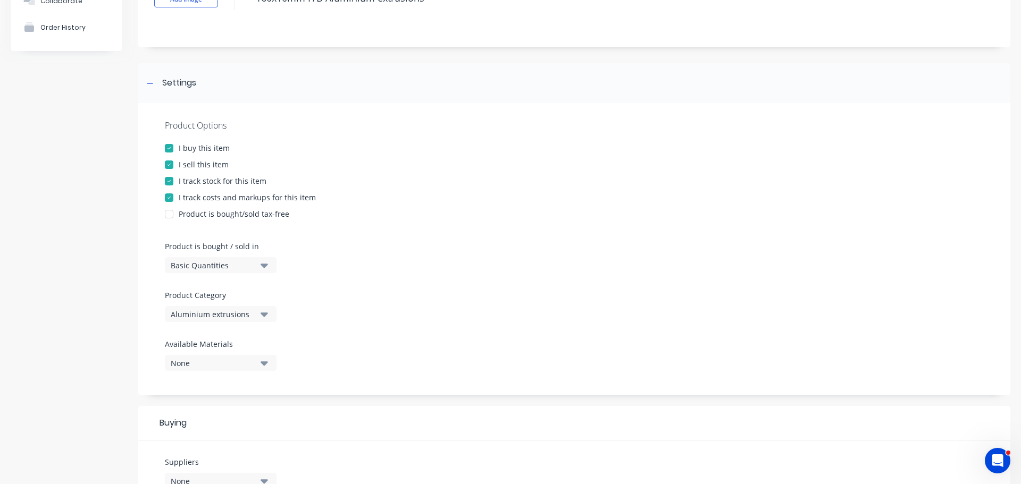
scroll to position [266, 0]
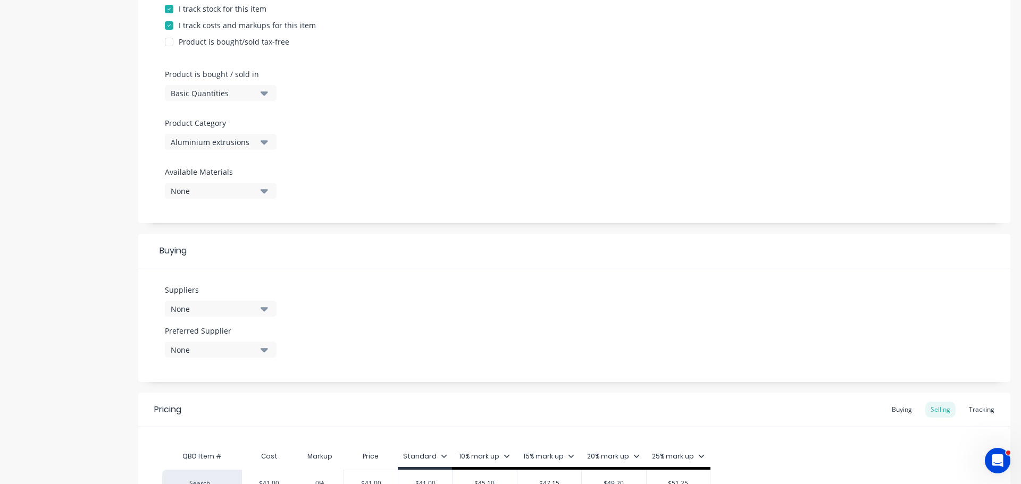
click at [215, 308] on div "None" at bounding box center [213, 309] width 85 height 11
click at [232, 347] on input "text" at bounding box center [252, 340] width 113 height 21
type input "action aluminium"
click at [238, 366] on div "Action Aluminium" at bounding box center [250, 366] width 106 height 11
type textarea "x"
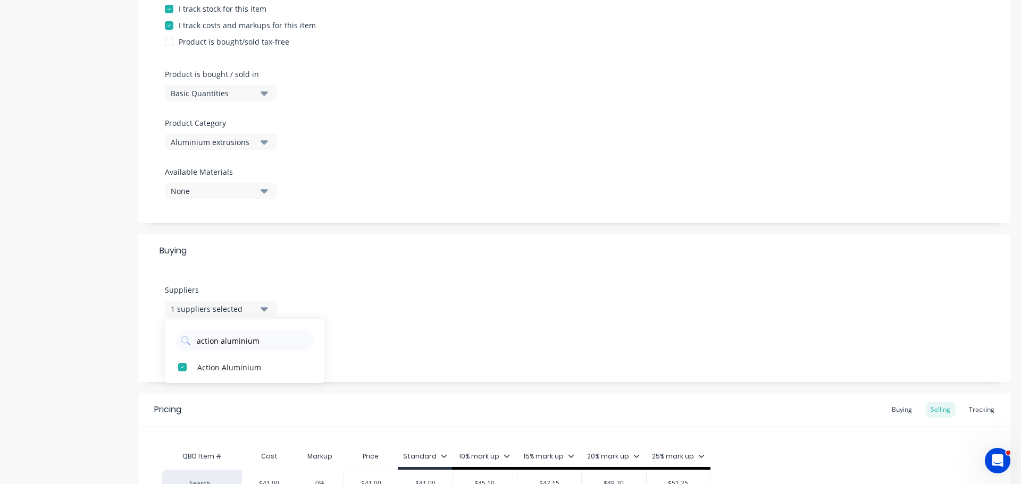
click at [396, 330] on div "Suppliers 1 suppliers selected action aluminium Action Aluminium Preferred Supp…" at bounding box center [574, 325] width 872 height 114
click at [240, 307] on div "1 suppliers selected" at bounding box center [213, 309] width 85 height 11
drag, startPoint x: 280, startPoint y: 340, endPoint x: 194, endPoint y: 346, distance: 86.8
click at [194, 346] on div "action aluminium" at bounding box center [244, 340] width 138 height 21
type input "vul"
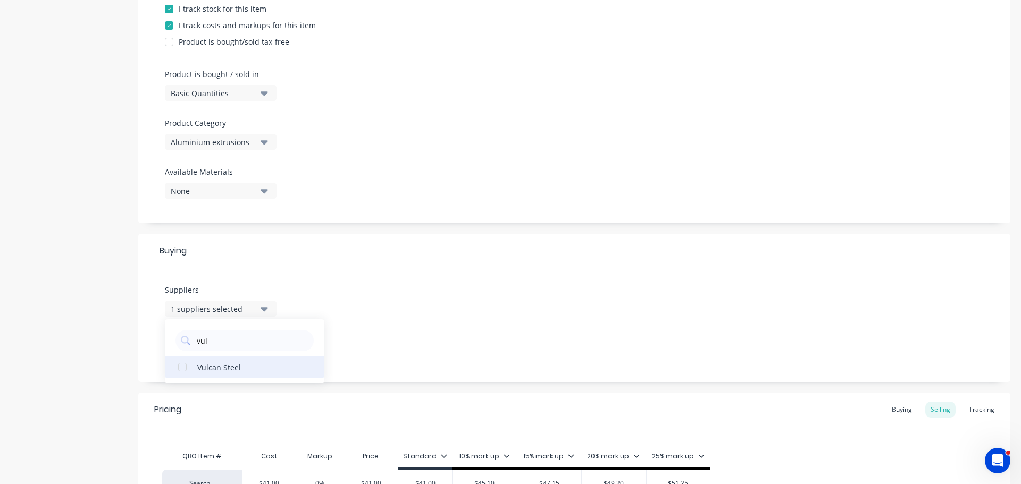
click at [250, 368] on div "Vulcan Steel" at bounding box center [250, 366] width 106 height 11
click at [406, 335] on div "Suppliers 2 suppliers selected vul Vulcan Steel Preferred Supplier None" at bounding box center [574, 325] width 872 height 114
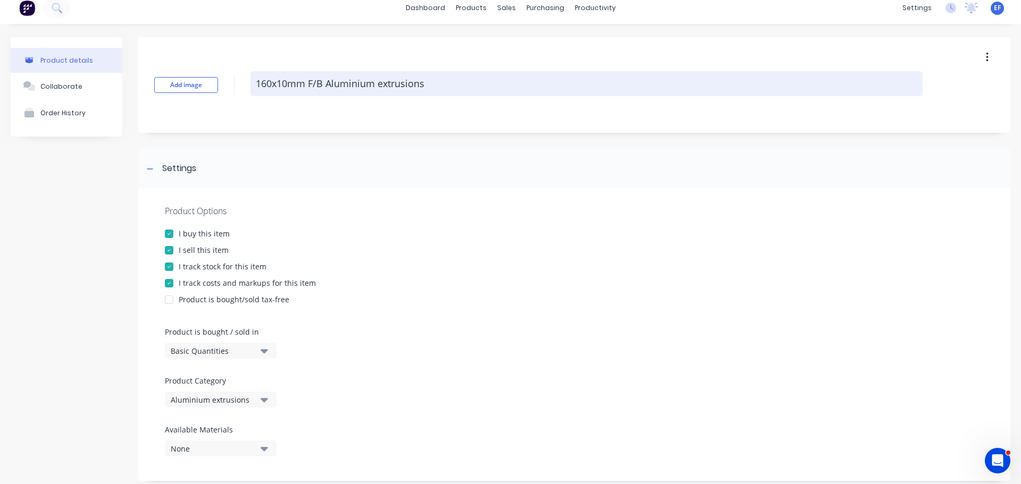
scroll to position [0, 0]
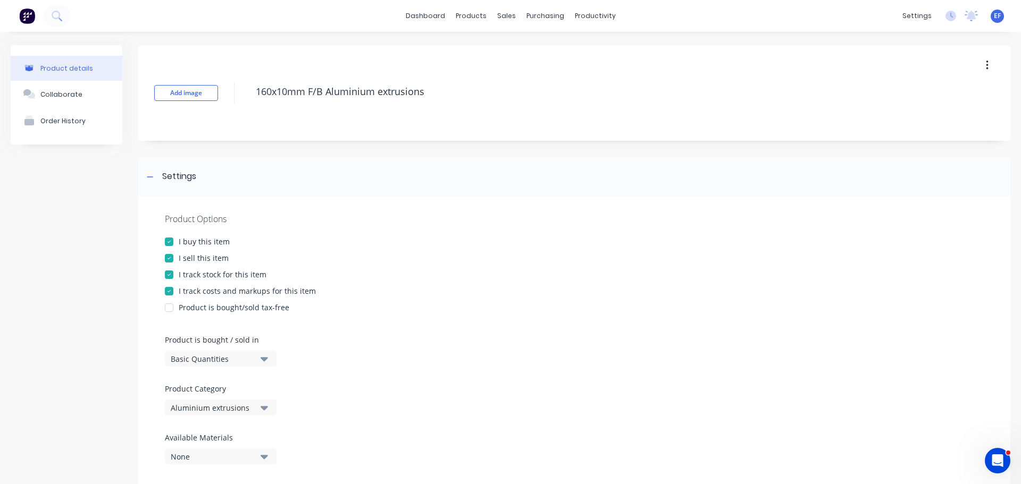
drag, startPoint x: 440, startPoint y: 94, endPoint x: 238, endPoint y: 119, distance: 203.6
click at [239, 118] on div "Add image 160x10mm F/B Aluminium extrusions" at bounding box center [574, 93] width 872 height 96
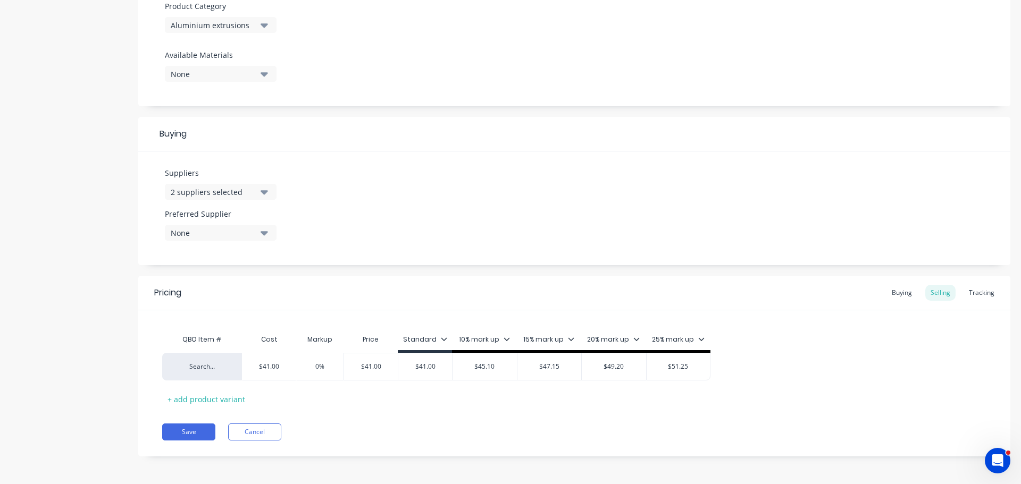
scroll to position [384, 0]
click at [182, 426] on button "Save" at bounding box center [188, 430] width 53 height 17
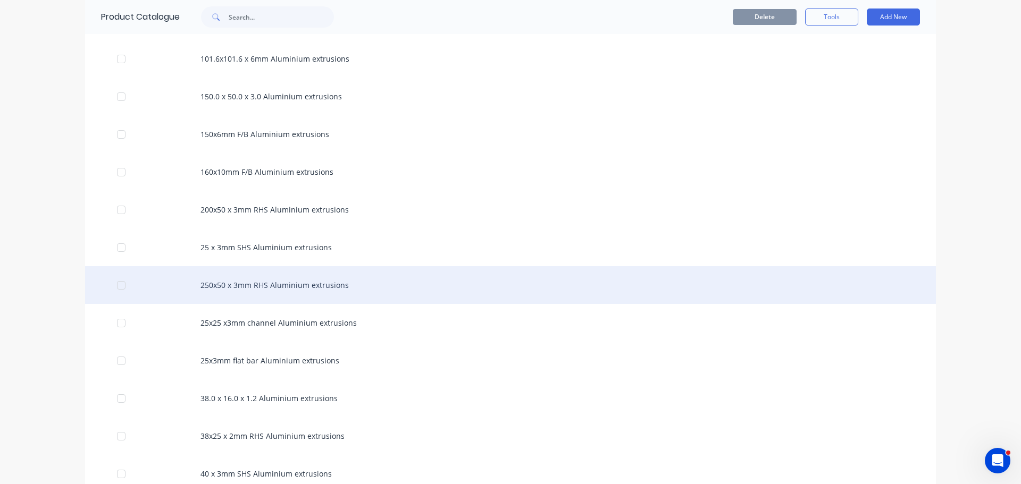
scroll to position [469, 0]
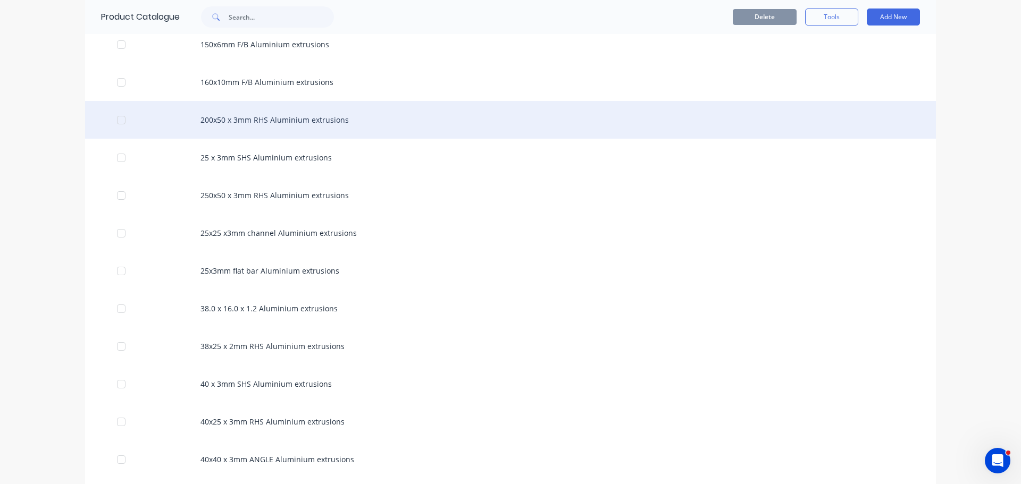
click at [297, 116] on div "200x50 x 3mm RHS Aluminium extrusions" at bounding box center [510, 120] width 851 height 38
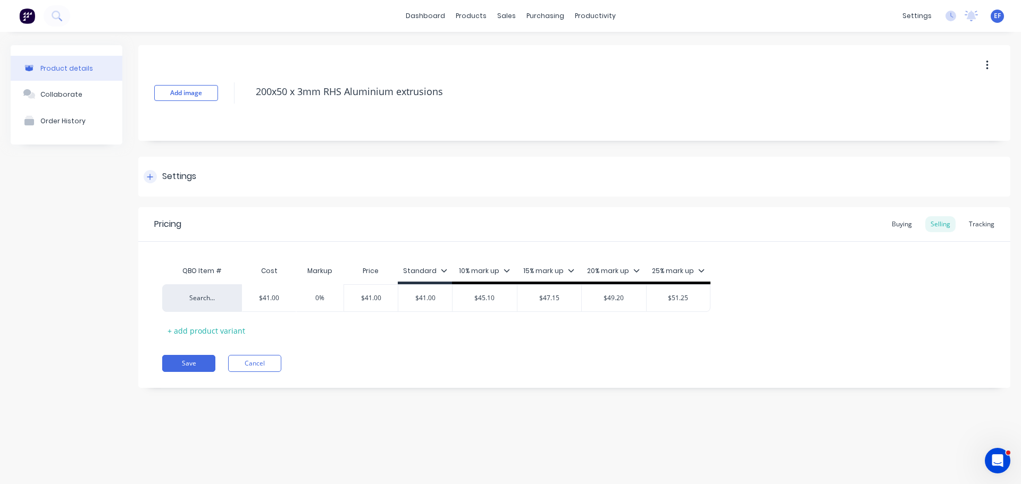
type textarea "x"
click at [172, 174] on div "Settings" at bounding box center [179, 176] width 34 height 13
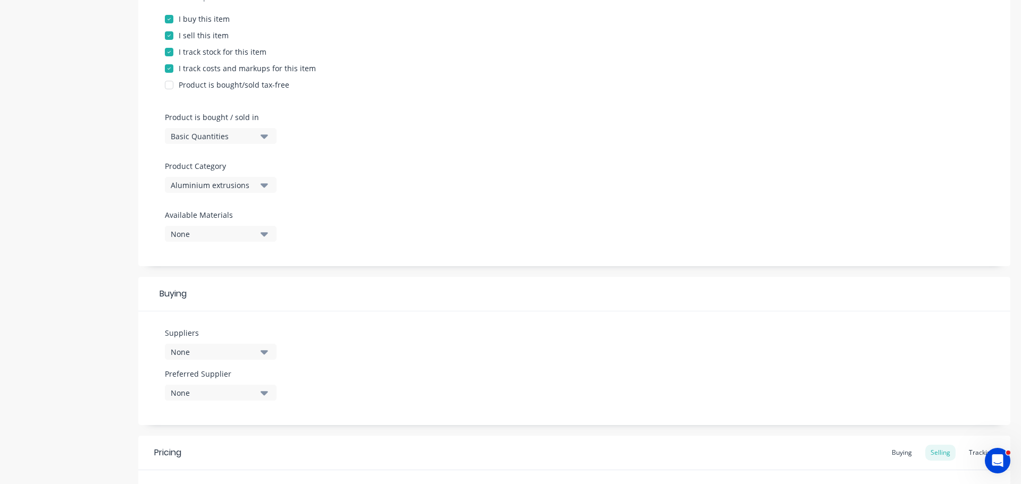
scroll to position [266, 0]
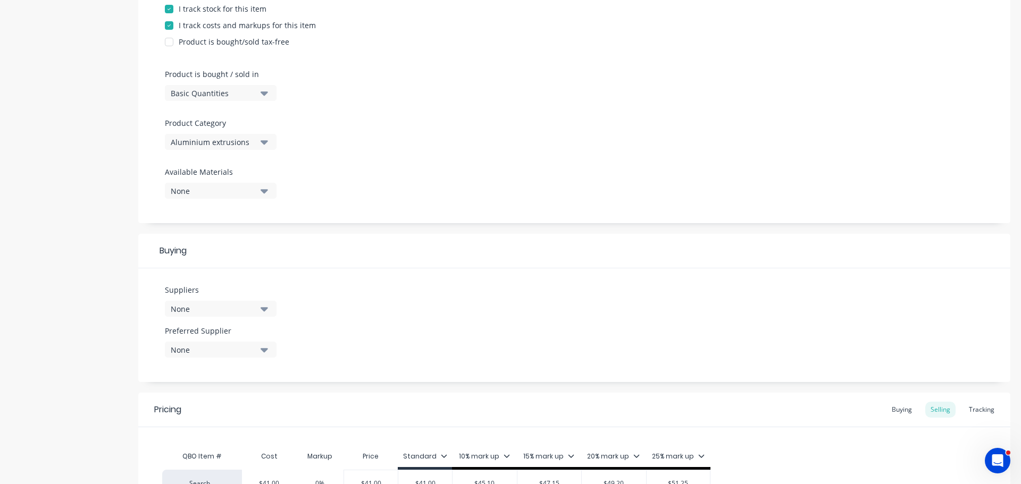
click at [207, 307] on div "None" at bounding box center [213, 309] width 85 height 11
click at [223, 338] on input "text" at bounding box center [252, 340] width 113 height 21
type input "vulcan"
click at [233, 373] on button "Vulcan Steel" at bounding box center [244, 367] width 159 height 21
type textarea "x"
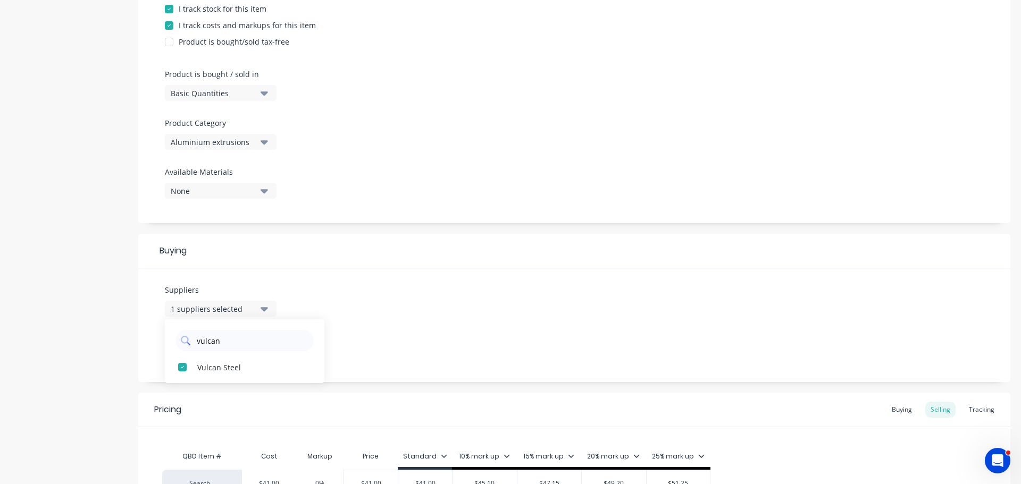
click at [239, 346] on input "vulcan" at bounding box center [252, 340] width 113 height 21
type input "v"
type input "action"
click at [252, 369] on div "Action Aluminium" at bounding box center [250, 366] width 106 height 11
click at [260, 340] on input "action" at bounding box center [252, 340] width 113 height 21
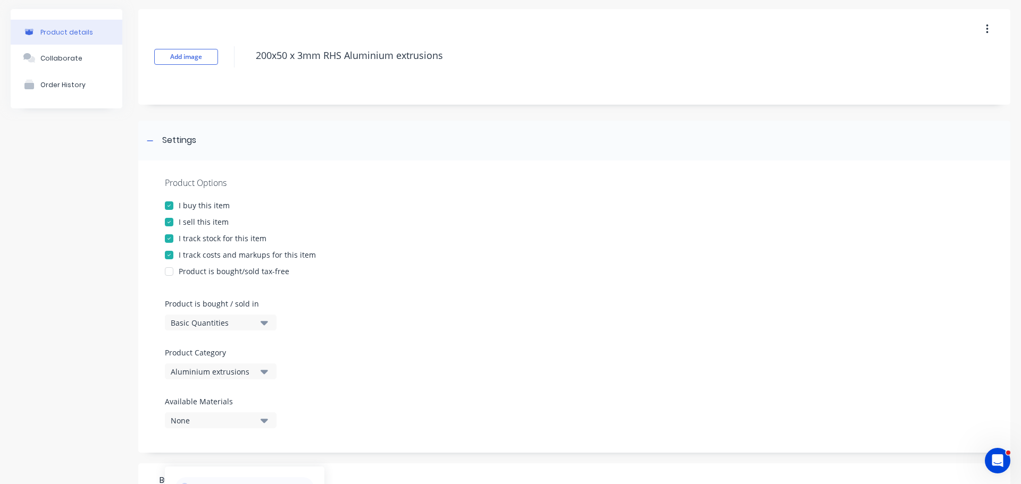
scroll to position [0, 0]
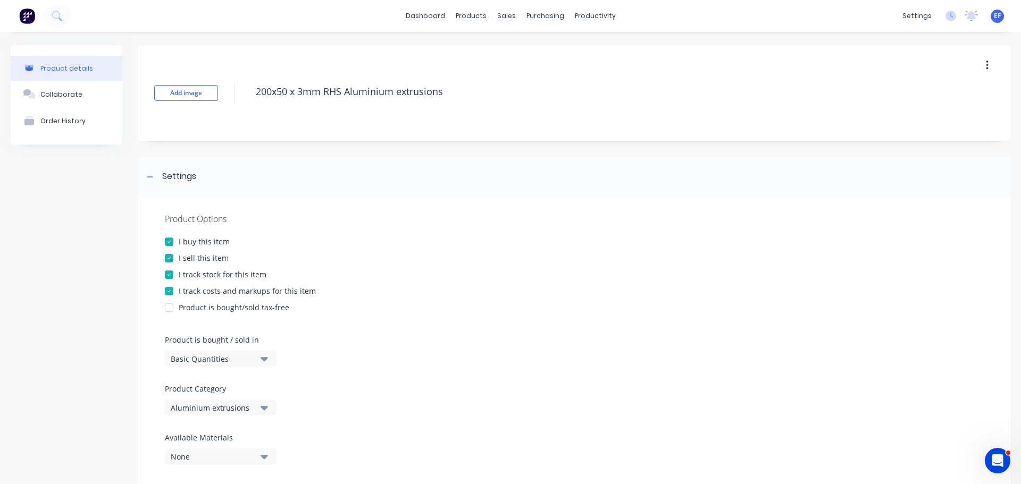
drag, startPoint x: 442, startPoint y: 98, endPoint x: 240, endPoint y: 124, distance: 203.6
click at [240, 124] on div "Add image 200x50 x 3mm RHS Aluminium extrusions" at bounding box center [574, 93] width 872 height 96
click at [155, 167] on div "Settings" at bounding box center [574, 177] width 872 height 40
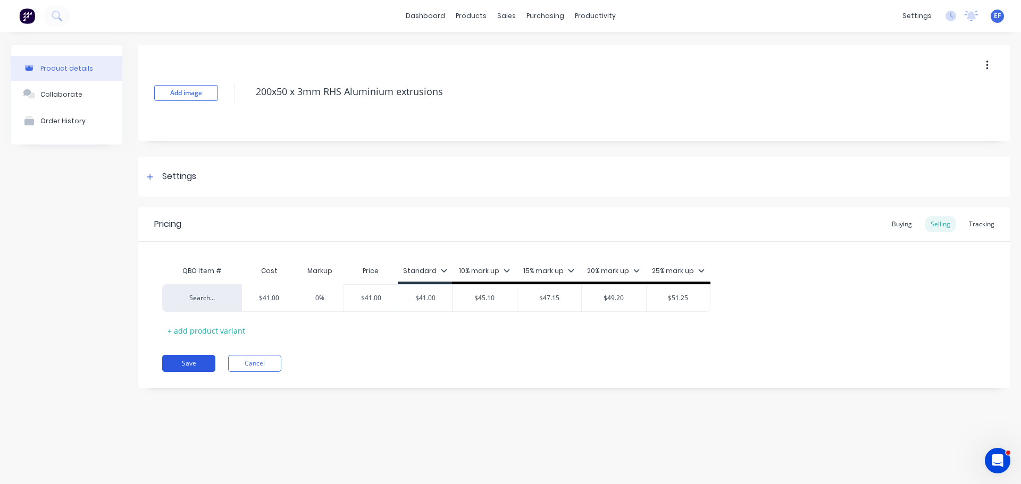
click at [185, 364] on button "Save" at bounding box center [188, 363] width 53 height 17
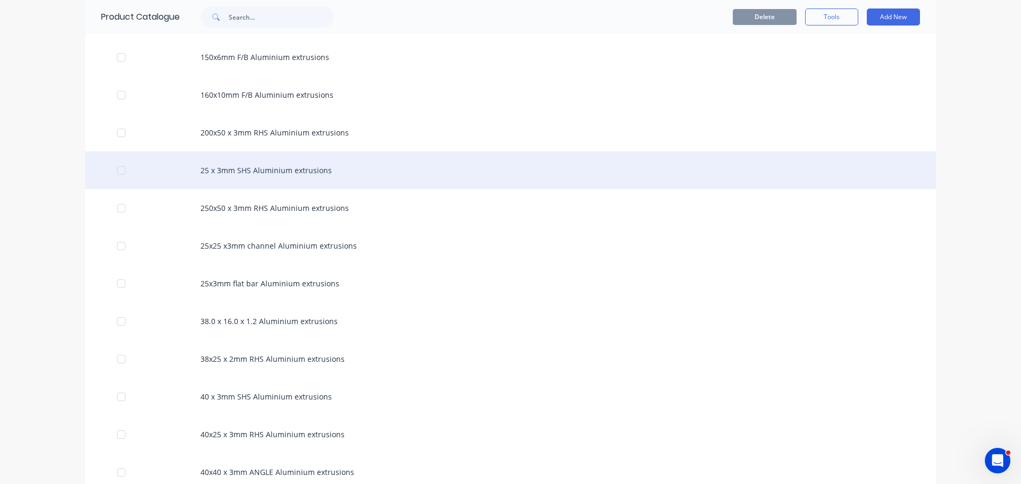
scroll to position [401, 0]
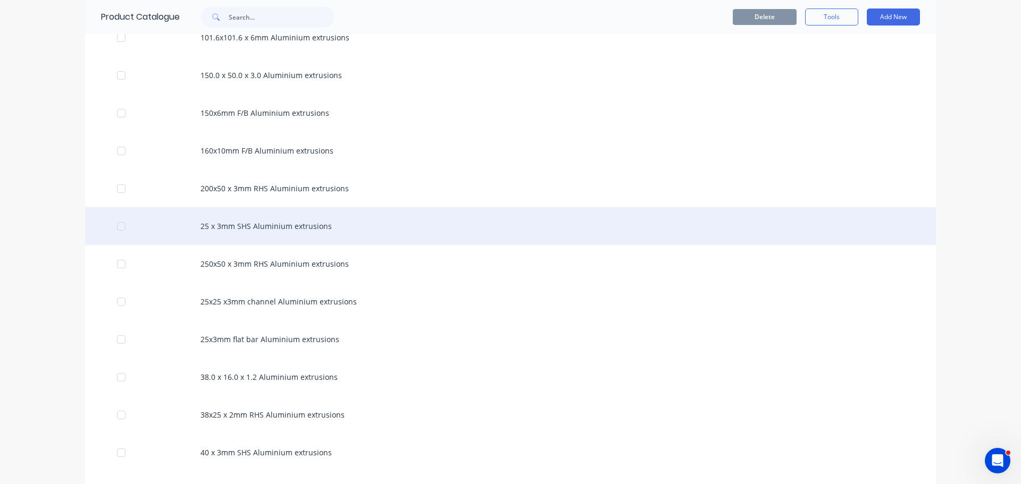
click at [276, 240] on div "25 x 3mm SHS Aluminium extrusions" at bounding box center [510, 226] width 851 height 38
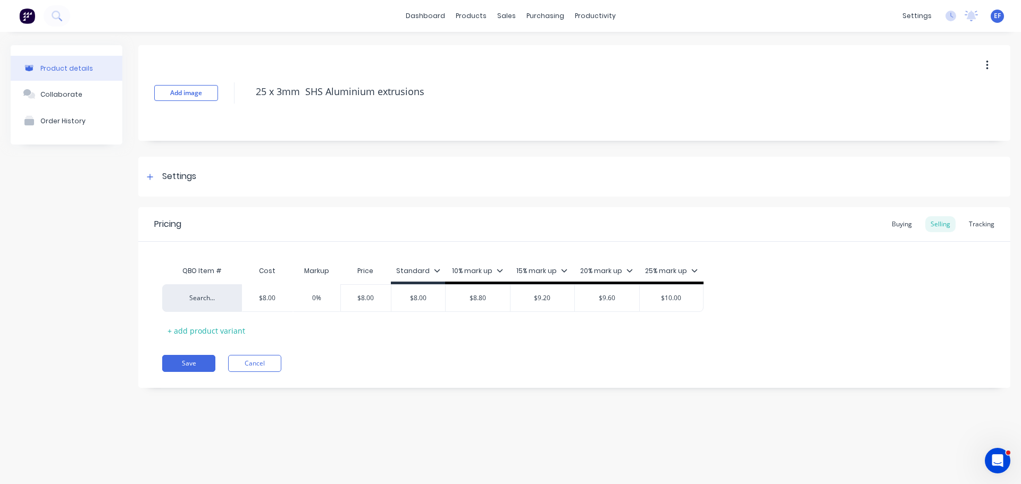
type textarea "x"
click at [185, 176] on div "Settings" at bounding box center [179, 176] width 34 height 13
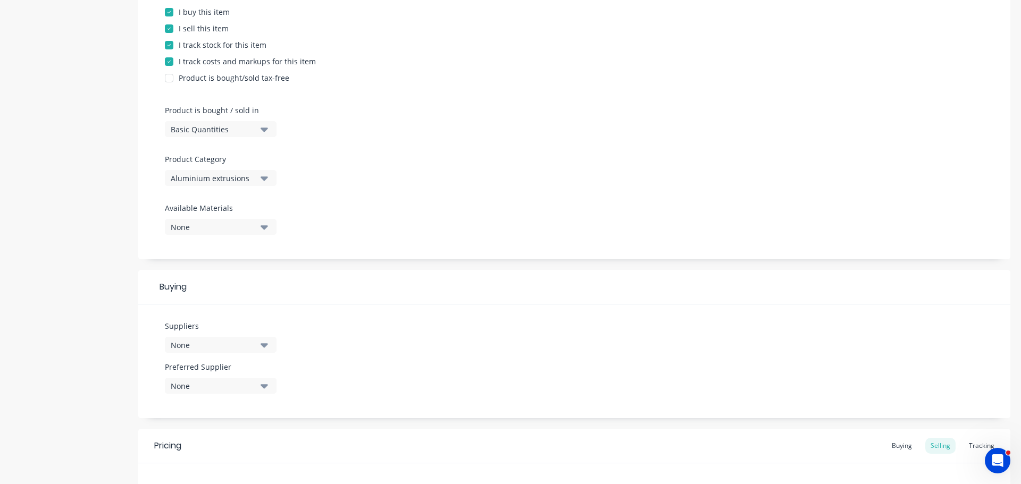
scroll to position [319, 0]
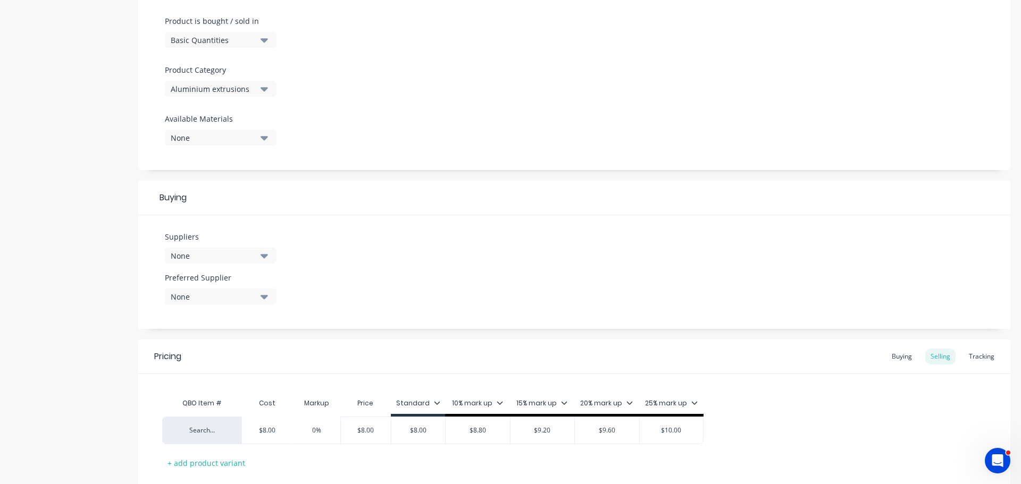
click at [203, 254] on div "None" at bounding box center [213, 255] width 85 height 11
click at [228, 296] on input "text" at bounding box center [252, 287] width 113 height 21
type input "action"
click at [292, 321] on button "Action Aluminium" at bounding box center [244, 314] width 159 height 21
type textarea "x"
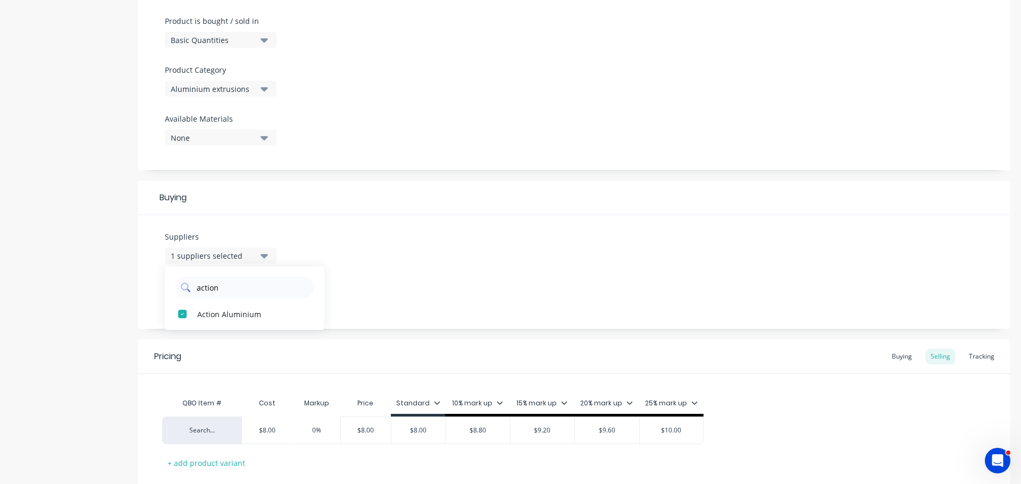
click at [259, 285] on input "action" at bounding box center [252, 287] width 113 height 21
type input "a"
type input "vulcan"
click at [228, 314] on div "Vulcan Steel" at bounding box center [250, 313] width 106 height 11
click at [356, 268] on div "Suppliers 2 suppliers selected vulcan Vulcan Steel Preferred Supplier None" at bounding box center [574, 272] width 872 height 114
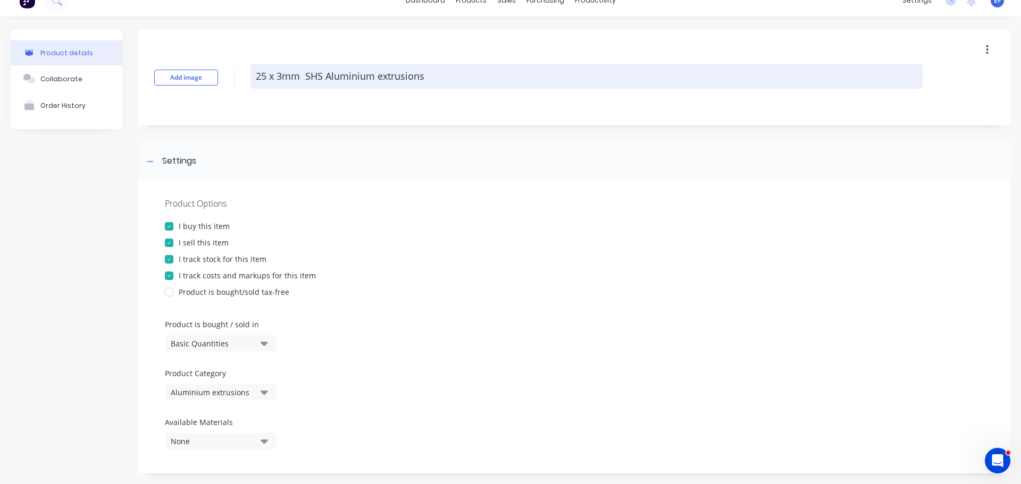
scroll to position [0, 0]
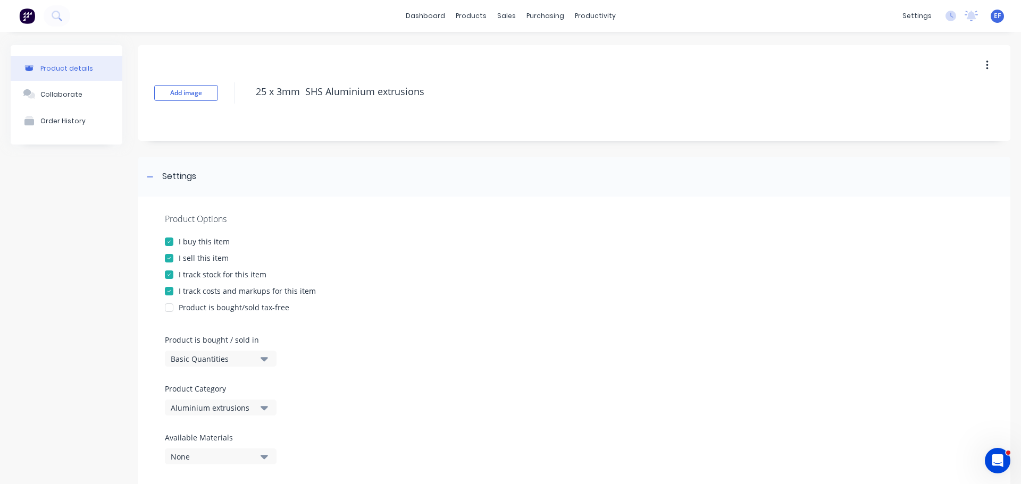
drag, startPoint x: 419, startPoint y: 106, endPoint x: 222, endPoint y: 116, distance: 197.0
click at [222, 116] on div "Add image 25 x 3mm SHS Aluminium extrusions" at bounding box center [574, 93] width 872 height 96
click at [159, 178] on div "Settings" at bounding box center [170, 176] width 53 height 13
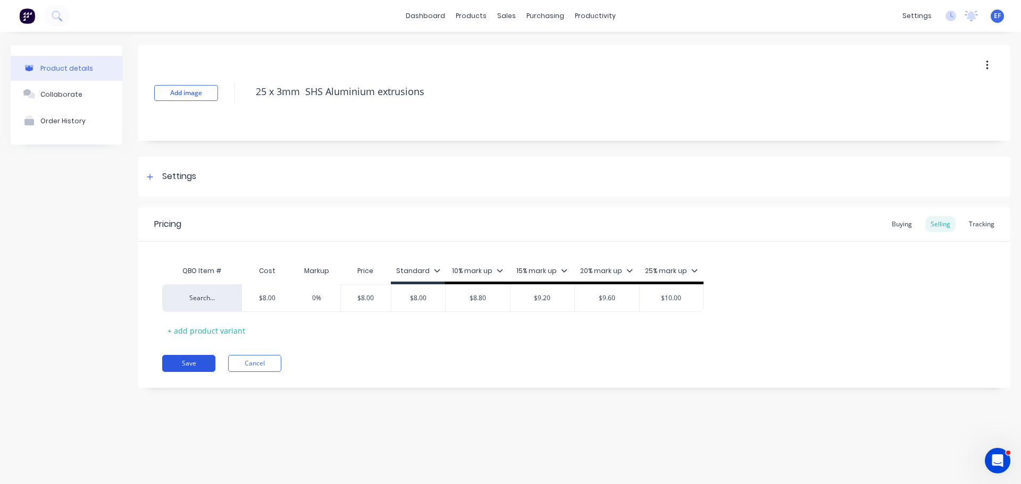
click at [200, 360] on button "Save" at bounding box center [188, 363] width 53 height 17
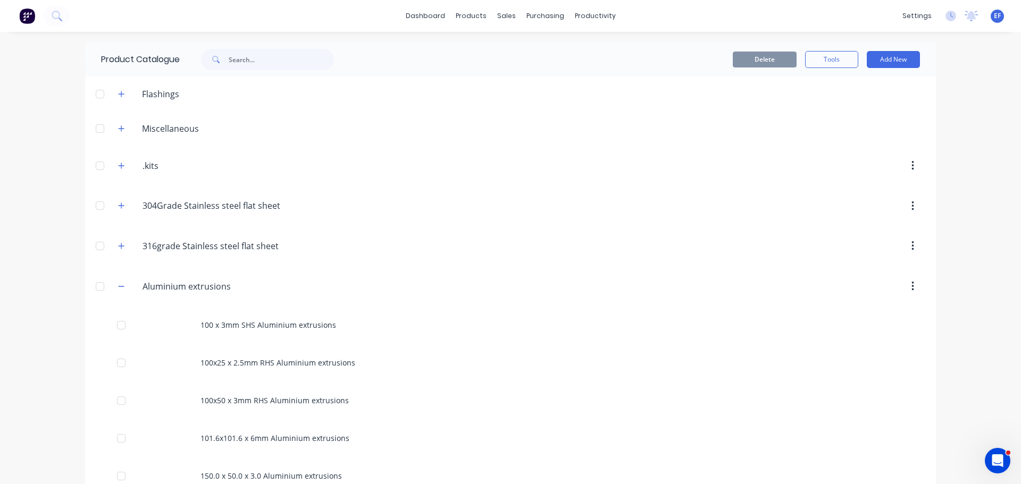
scroll to position [385, 0]
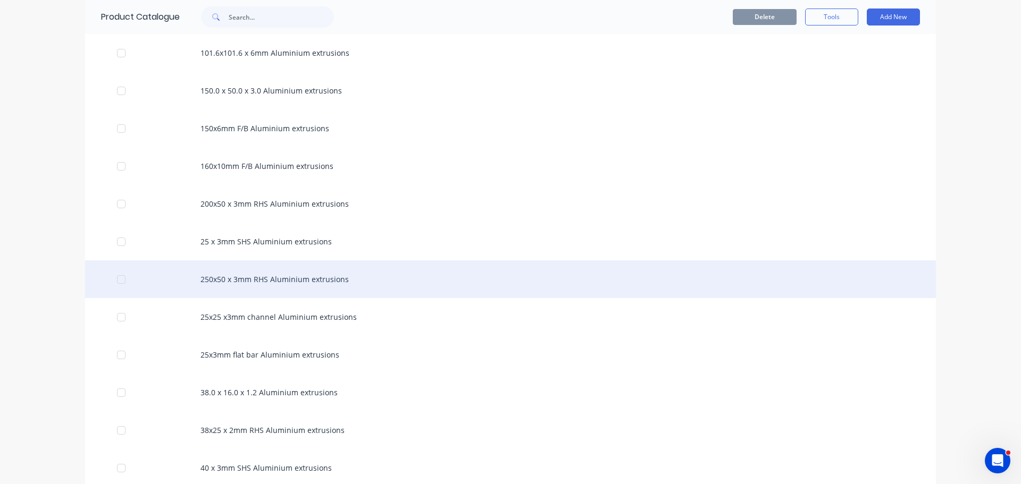
click at [342, 283] on div "250x50 x 3mm RHS Aluminium extrusions" at bounding box center [510, 279] width 851 height 38
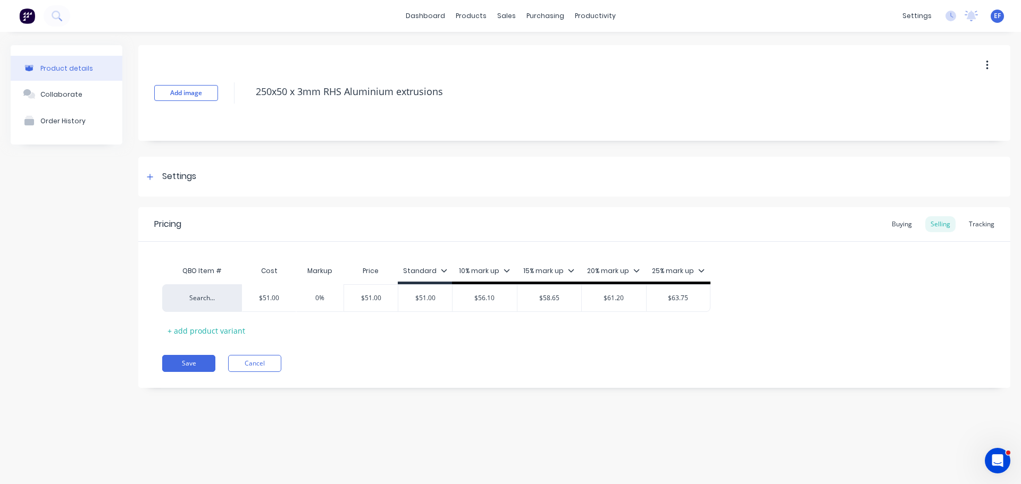
type textarea "x"
click at [190, 178] on div "Settings" at bounding box center [179, 176] width 34 height 13
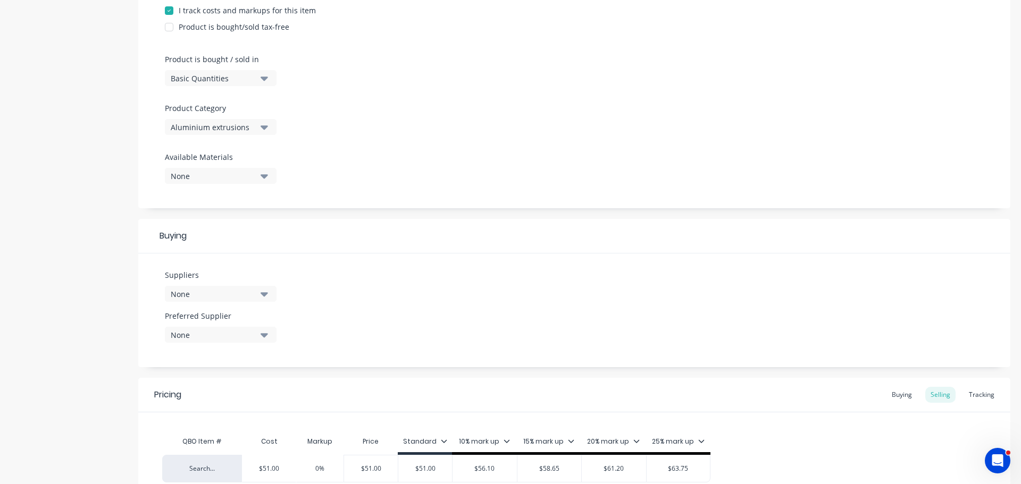
scroll to position [319, 0]
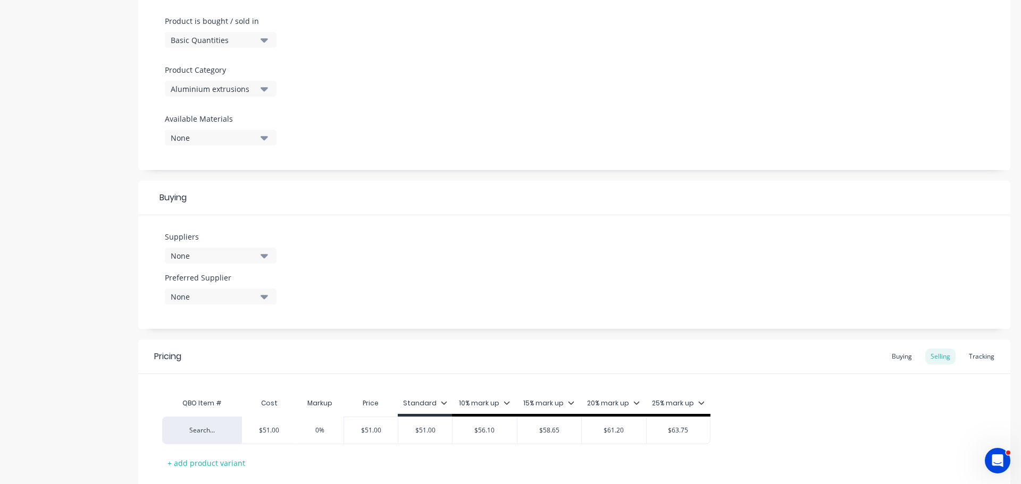
click at [218, 250] on div "None" at bounding box center [213, 255] width 85 height 11
click at [213, 283] on input "text" at bounding box center [252, 287] width 113 height 21
type input "action"
click at [221, 313] on div "Action Aluminium" at bounding box center [250, 313] width 106 height 11
type textarea "x"
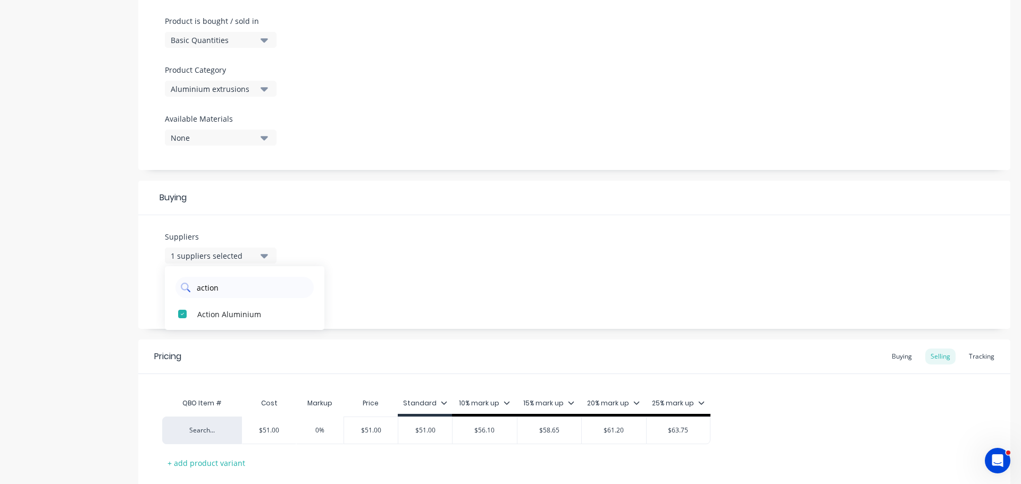
click at [242, 285] on input "action" at bounding box center [252, 287] width 113 height 21
type input "a"
type input "vulcan"
click at [247, 317] on div "Vulcan Steel" at bounding box center [250, 313] width 106 height 11
click at [507, 268] on div "Suppliers 2 suppliers selected vulcan Vulcan Steel Preferred Supplier None" at bounding box center [574, 272] width 872 height 114
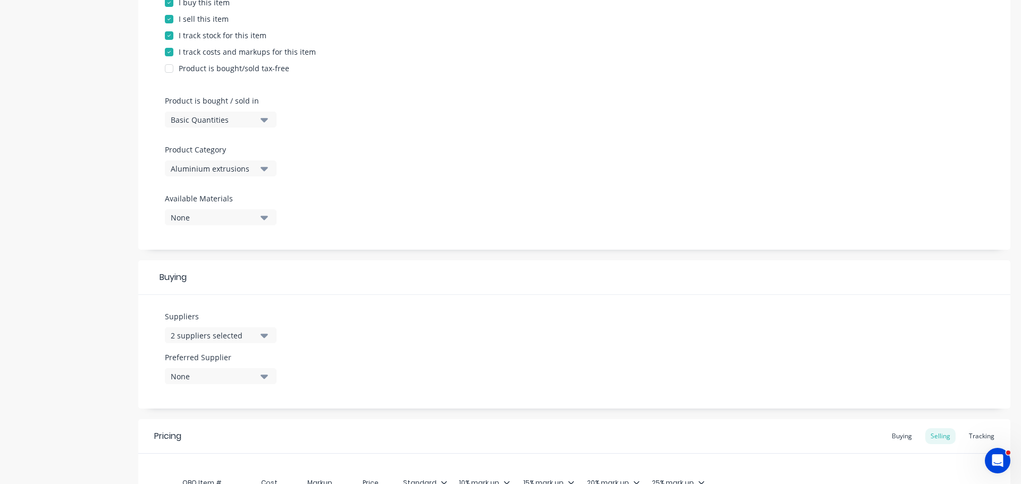
scroll to position [53, 0]
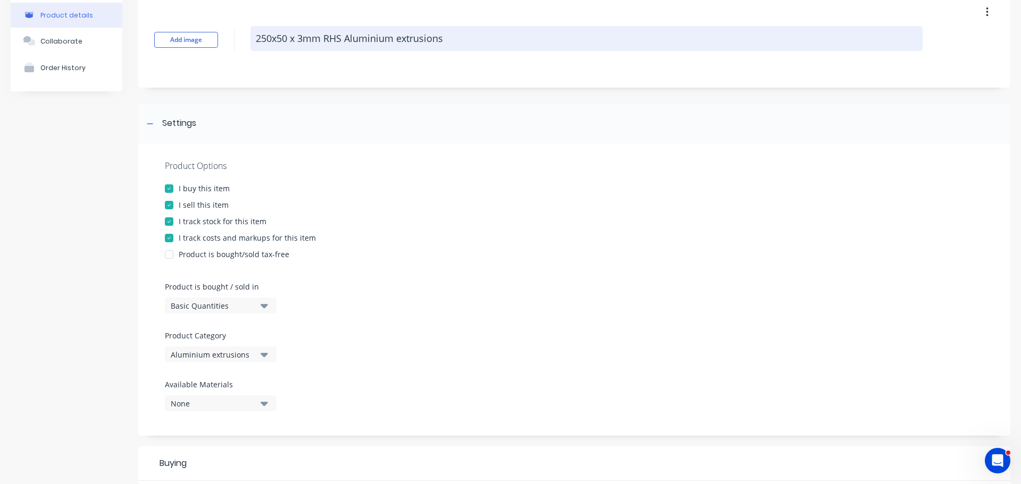
drag, startPoint x: 467, startPoint y: 52, endPoint x: 468, endPoint y: 44, distance: 7.6
click at [468, 45] on div "250x50 x 3mm RHS Aluminium extrusions" at bounding box center [586, 40] width 672 height 28
click at [467, 41] on textarea "250x50 x 3mm RHS Aluminium extrusions" at bounding box center [586, 38] width 672 height 25
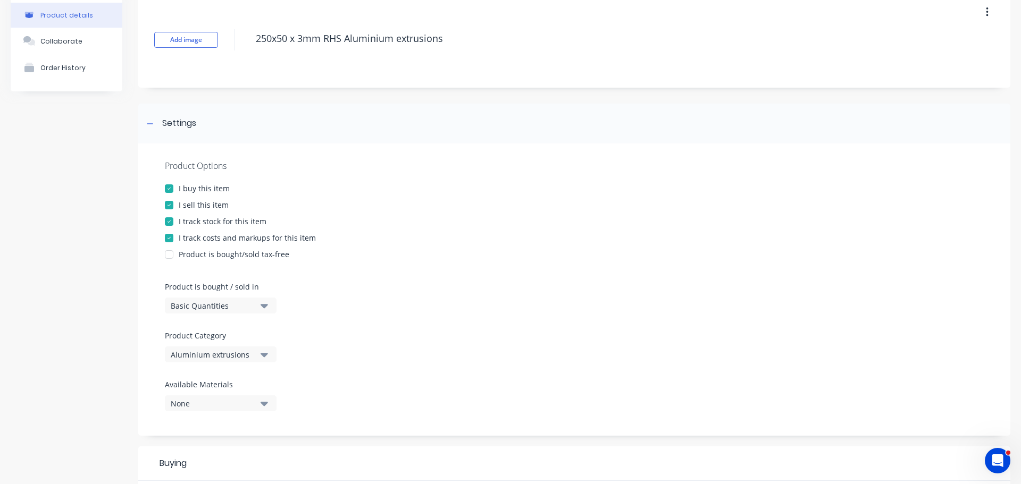
drag, startPoint x: 462, startPoint y: 36, endPoint x: 222, endPoint y: 40, distance: 240.3
click at [222, 40] on div "Add image 250x50 x 3mm RHS Aluminium extrusions" at bounding box center [574, 40] width 872 height 96
click at [159, 124] on div "Settings" at bounding box center [170, 123] width 53 height 13
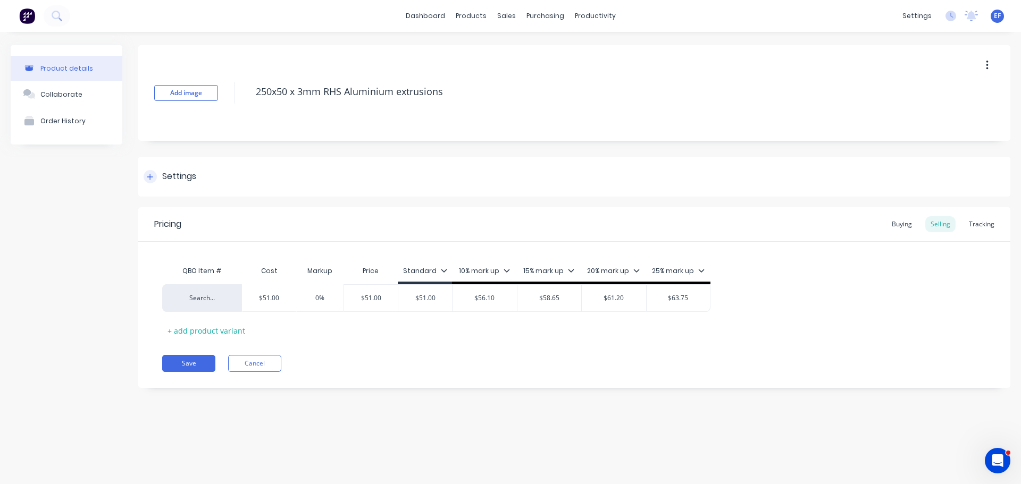
scroll to position [0, 0]
click at [182, 363] on button "Save" at bounding box center [188, 363] width 53 height 17
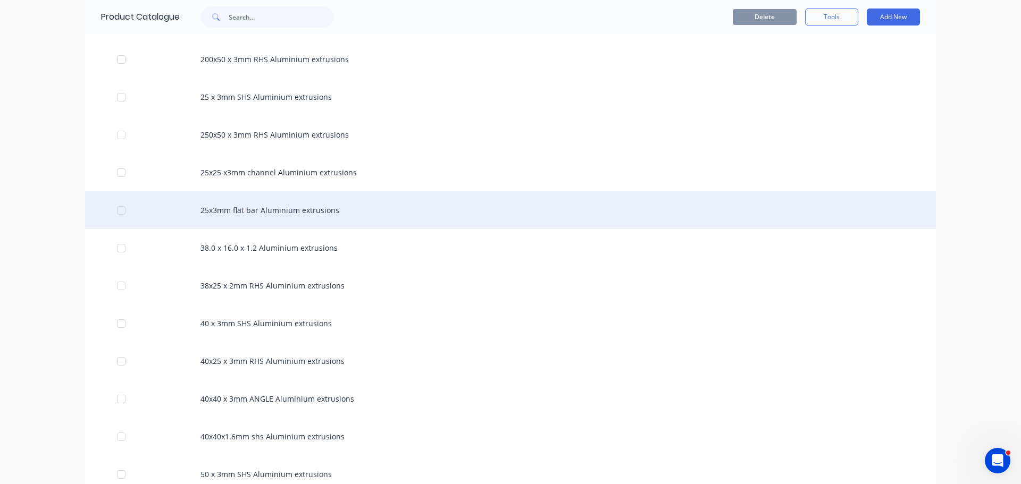
scroll to position [529, 0]
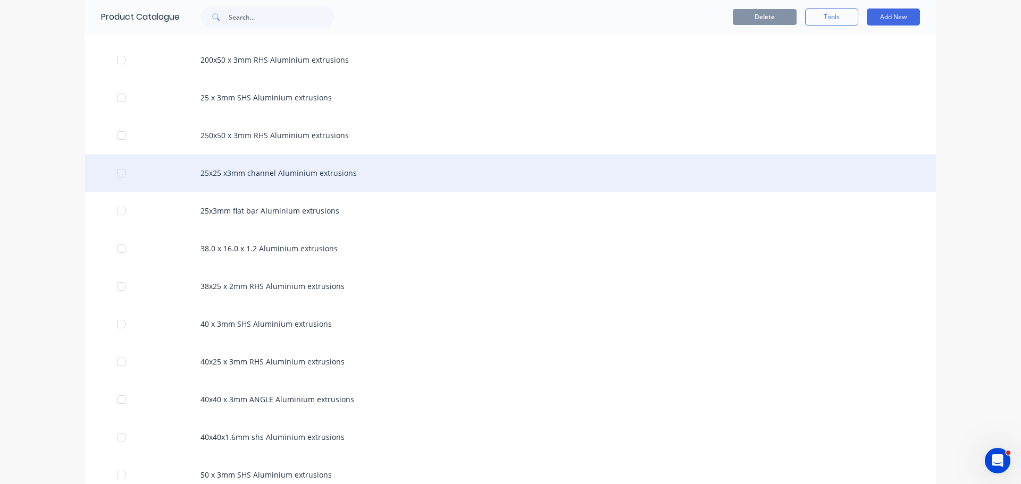
click at [331, 185] on div "25x25 x3mm channel Aluminium extrusions" at bounding box center [510, 173] width 851 height 38
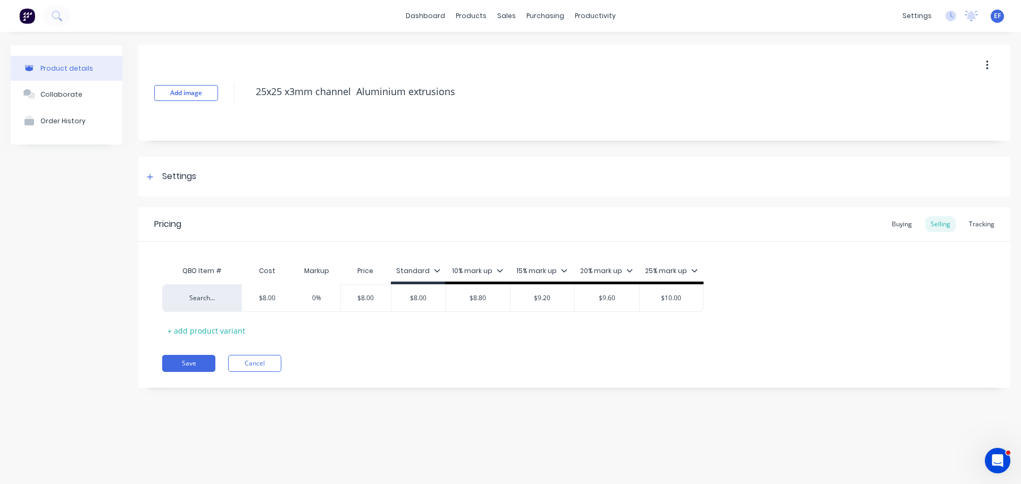
drag, startPoint x: 224, startPoint y: 97, endPoint x: 144, endPoint y: 99, distance: 80.3
click at [144, 99] on div "Add image 25x25 x3mm channel Aluminium extrusions" at bounding box center [574, 93] width 872 height 96
type textarea "x"
click at [183, 173] on div "Settings" at bounding box center [179, 176] width 34 height 13
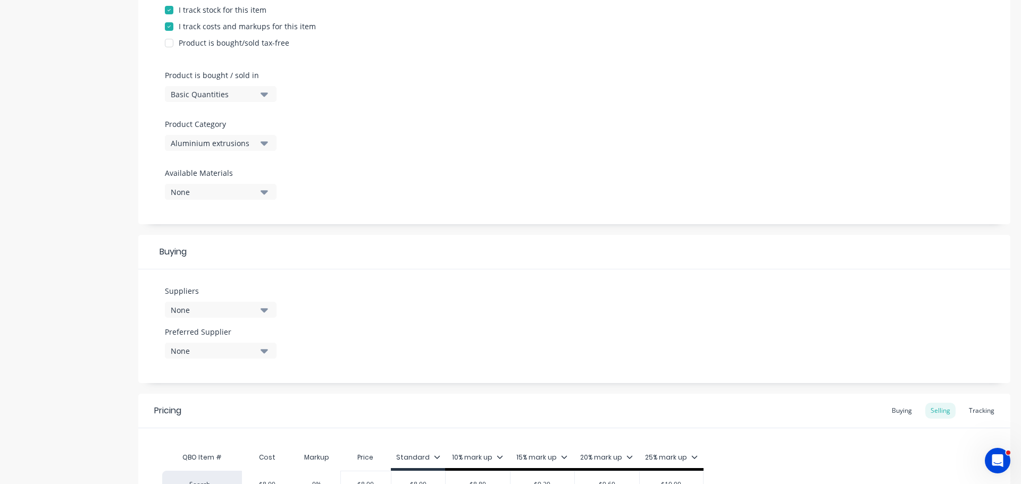
scroll to position [213, 0]
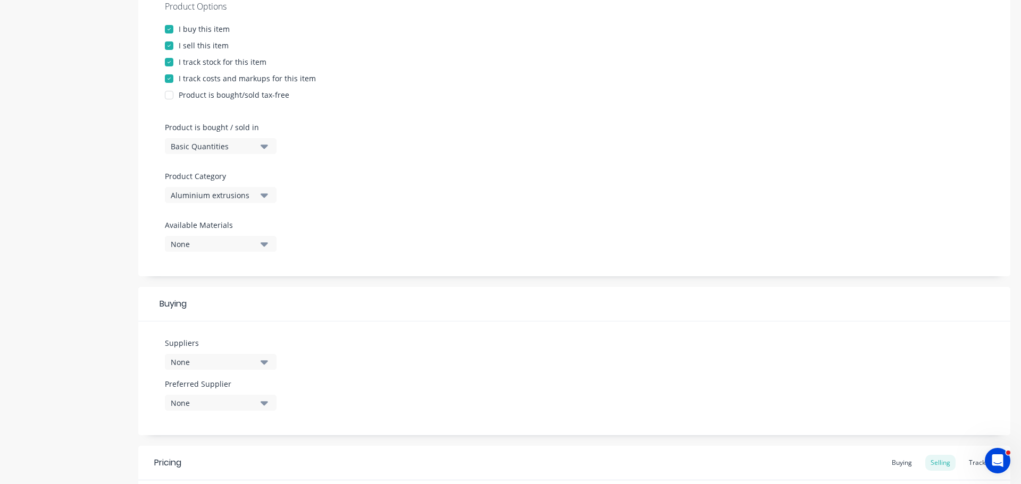
click at [198, 355] on button "None" at bounding box center [221, 362] width 112 height 16
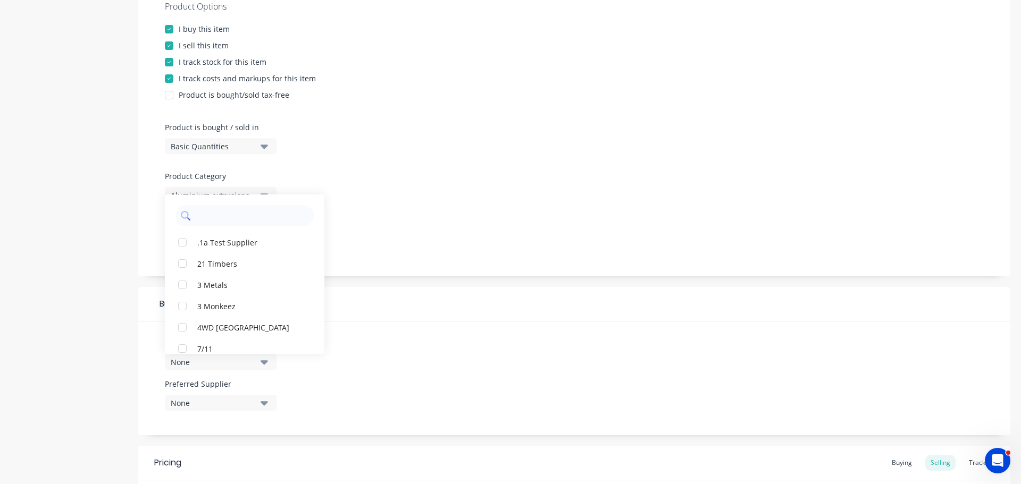
click at [232, 217] on input "text" at bounding box center [252, 215] width 113 height 21
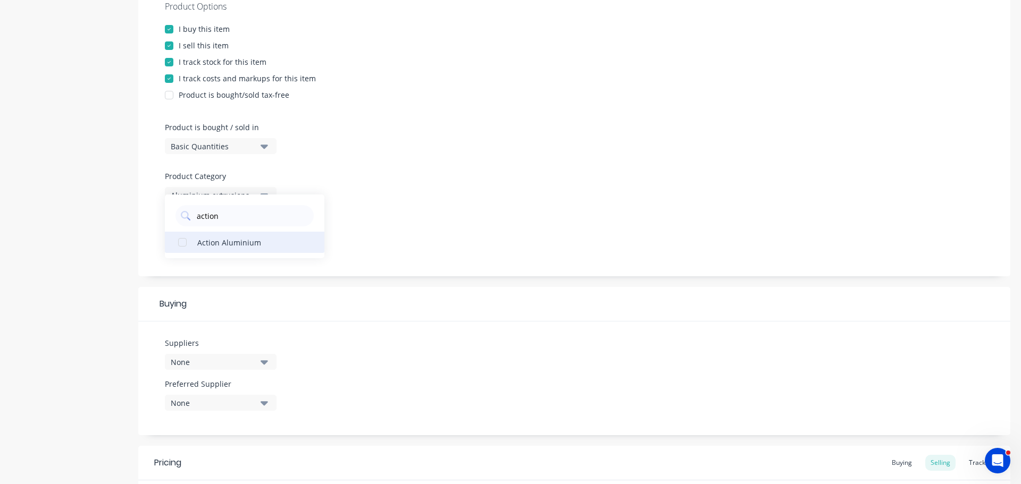
type input "action"
click at [234, 242] on div "Action Aluminium" at bounding box center [250, 242] width 106 height 11
type textarea "x"
click at [248, 205] on input "action" at bounding box center [252, 215] width 113 height 21
type input "a"
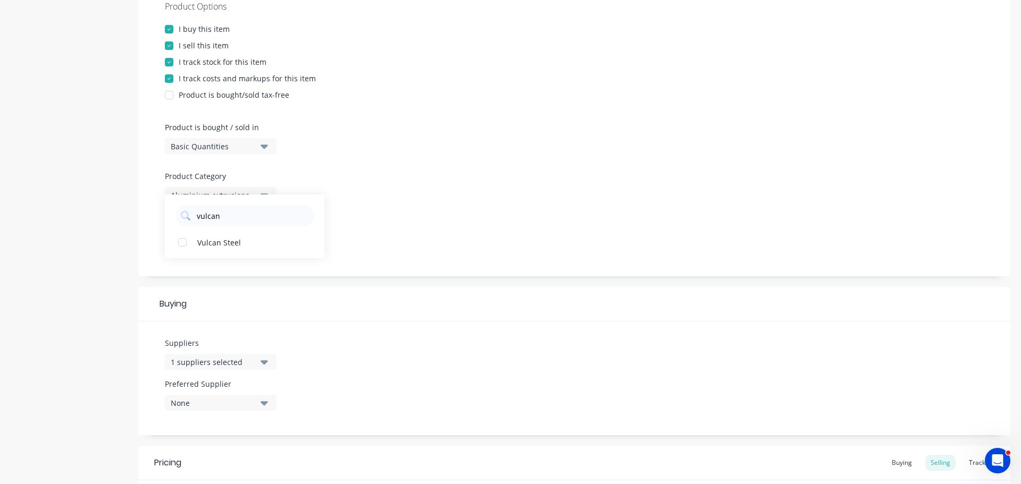
type input "vulcan"
click at [239, 265] on div "Product Options I buy this item I sell this item I track stock for this item I …" at bounding box center [574, 130] width 872 height 292
click at [198, 358] on div "1 suppliers selected" at bounding box center [213, 362] width 85 height 11
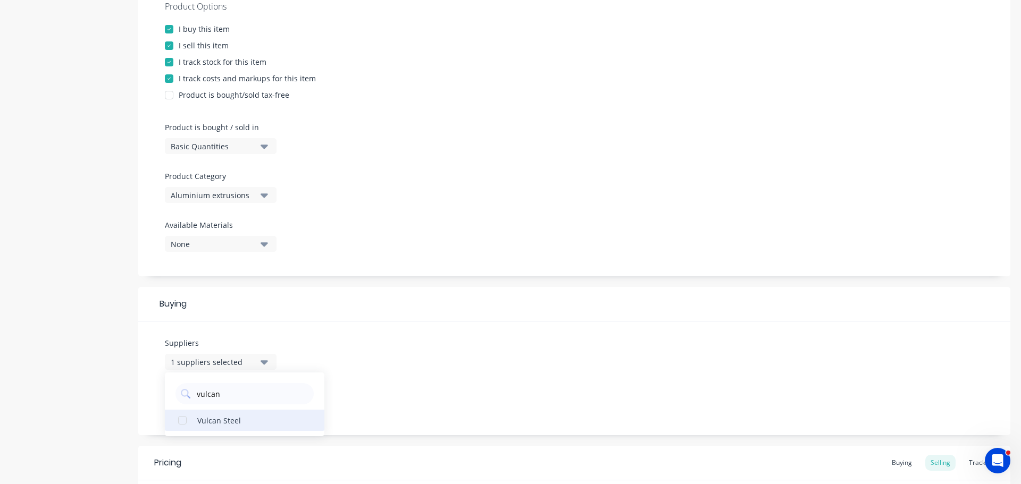
click at [201, 421] on div "Vulcan Steel" at bounding box center [250, 420] width 106 height 11
drag, startPoint x: 365, startPoint y: 399, endPoint x: 388, endPoint y: 337, distance: 66.3
click at [366, 398] on div "Suppliers 2 suppliers selected vulcan Vulcan Steel Preferred Supplier None" at bounding box center [574, 379] width 872 height 114
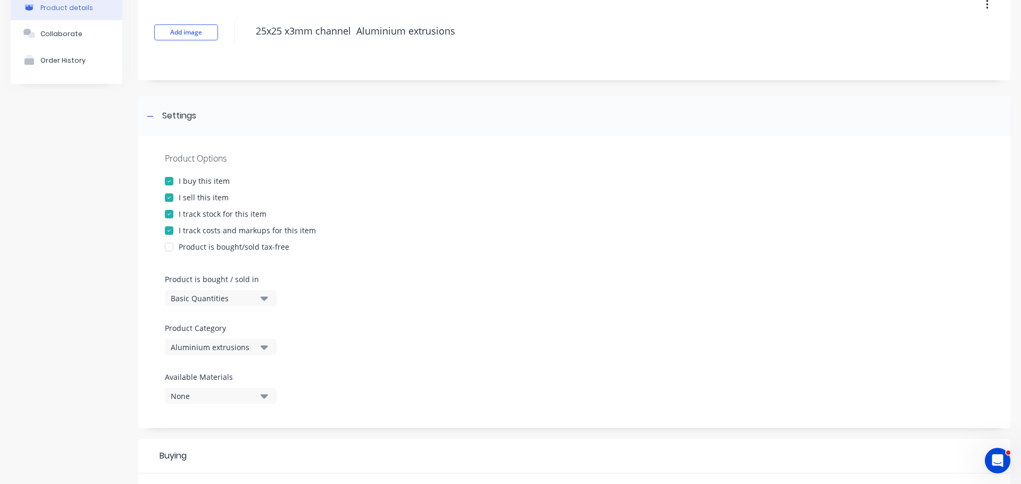
scroll to position [0, 0]
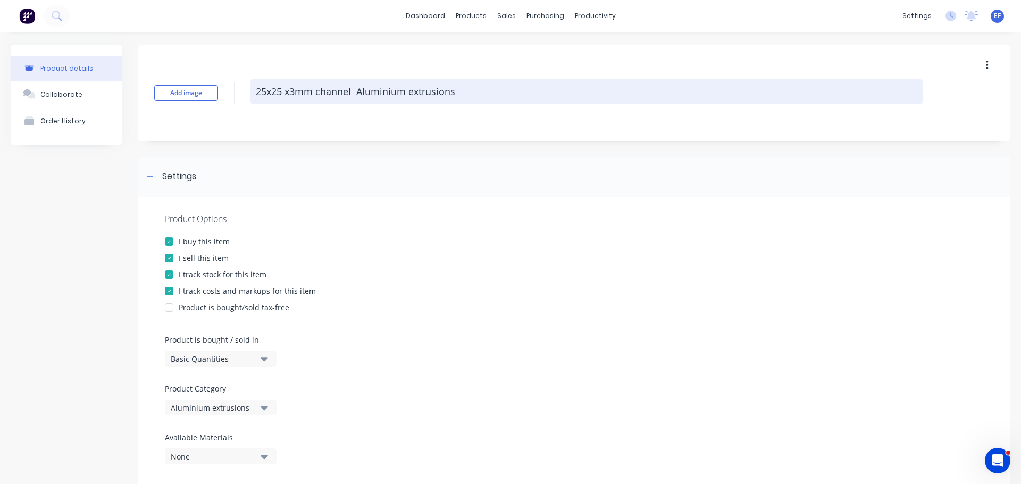
drag, startPoint x: 463, startPoint y: 89, endPoint x: 254, endPoint y: 98, distance: 209.1
click at [254, 98] on textarea "25x25 x3mm channel Aluminium extrusions" at bounding box center [586, 91] width 672 height 25
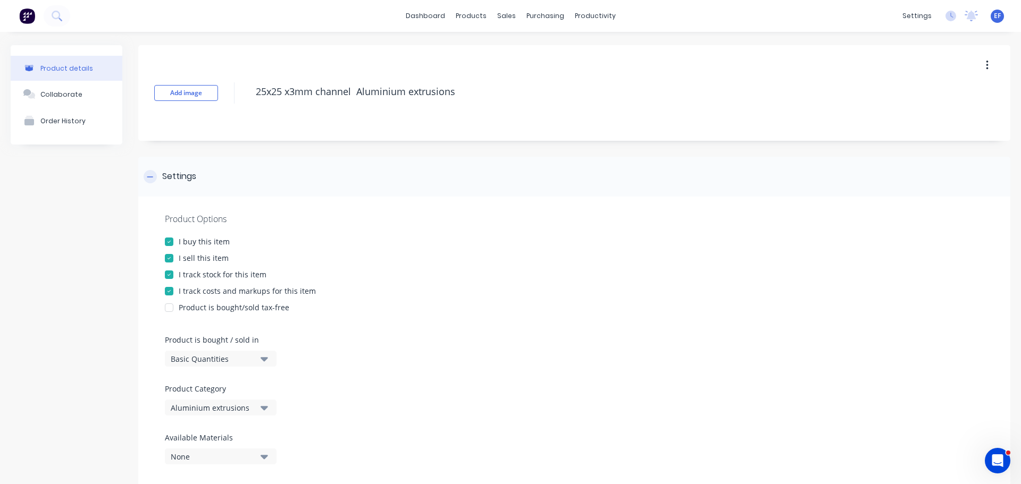
click at [176, 176] on div "Settings" at bounding box center [179, 176] width 34 height 13
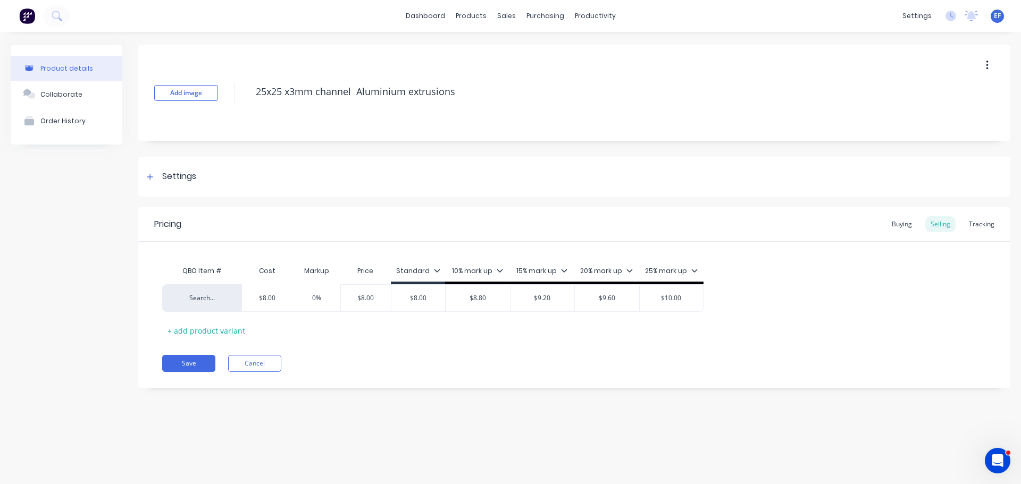
click at [194, 354] on div "Pricing Buying Selling Tracking QBO Item # Cost Markup Price Standard 10% mark …" at bounding box center [574, 297] width 872 height 181
click at [187, 357] on button "Save" at bounding box center [188, 363] width 53 height 17
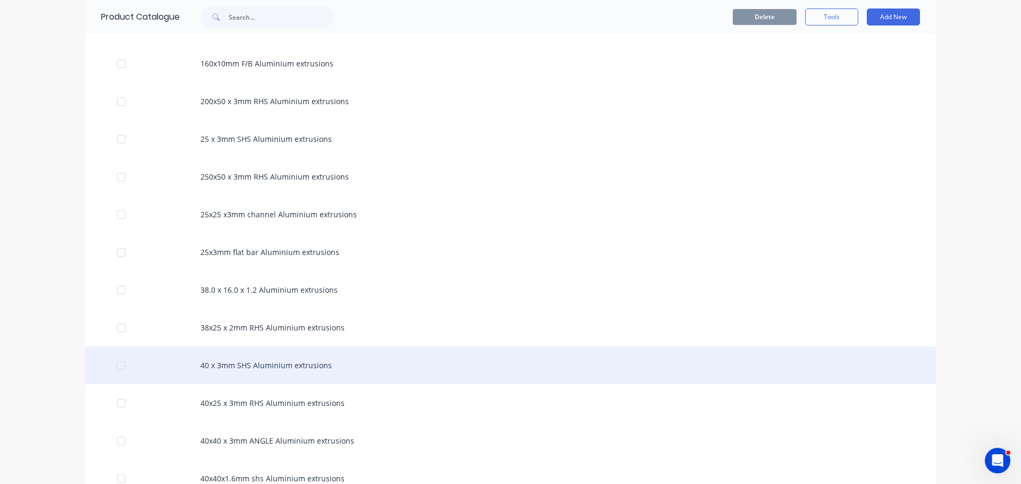
scroll to position [461, 0]
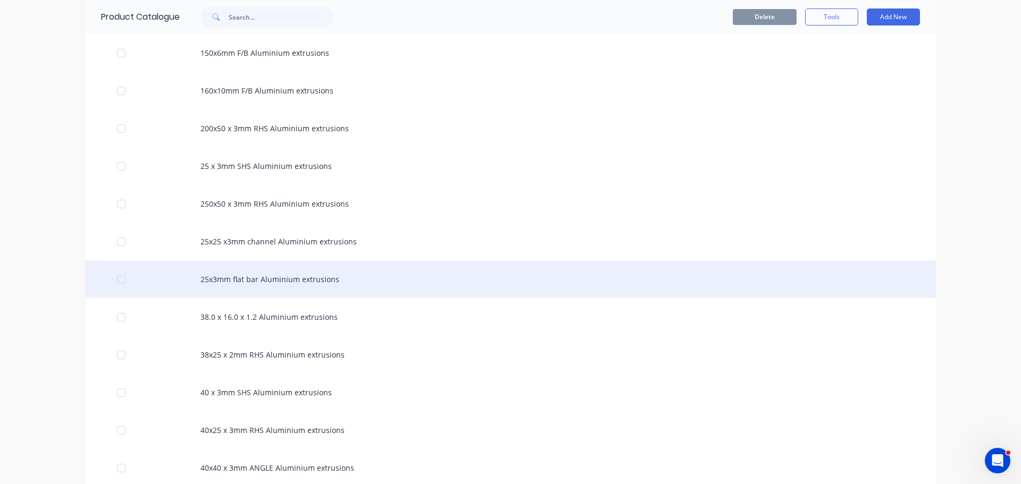
click at [260, 288] on div "25x3mm flat bar Aluminium extrusions" at bounding box center [510, 279] width 851 height 38
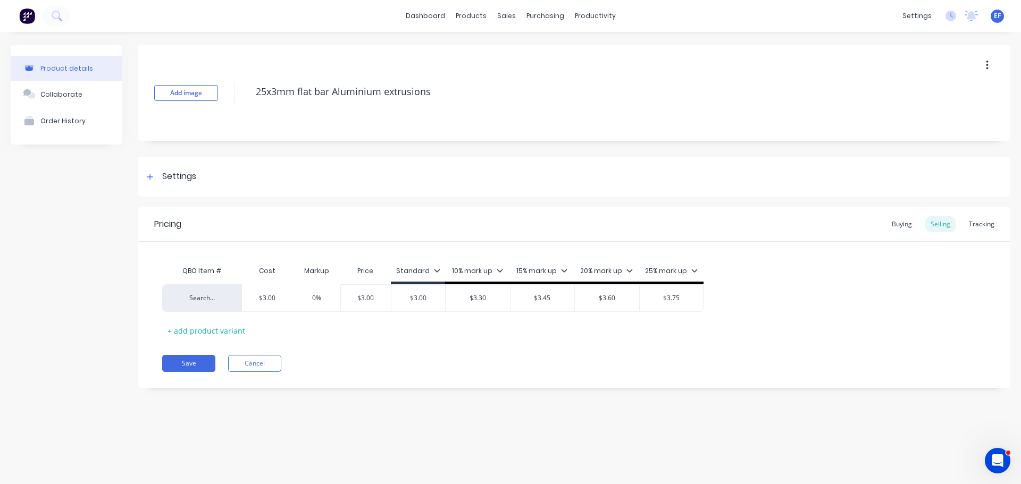
type textarea "x"
